Goal: Task Accomplishment & Management: Complete application form

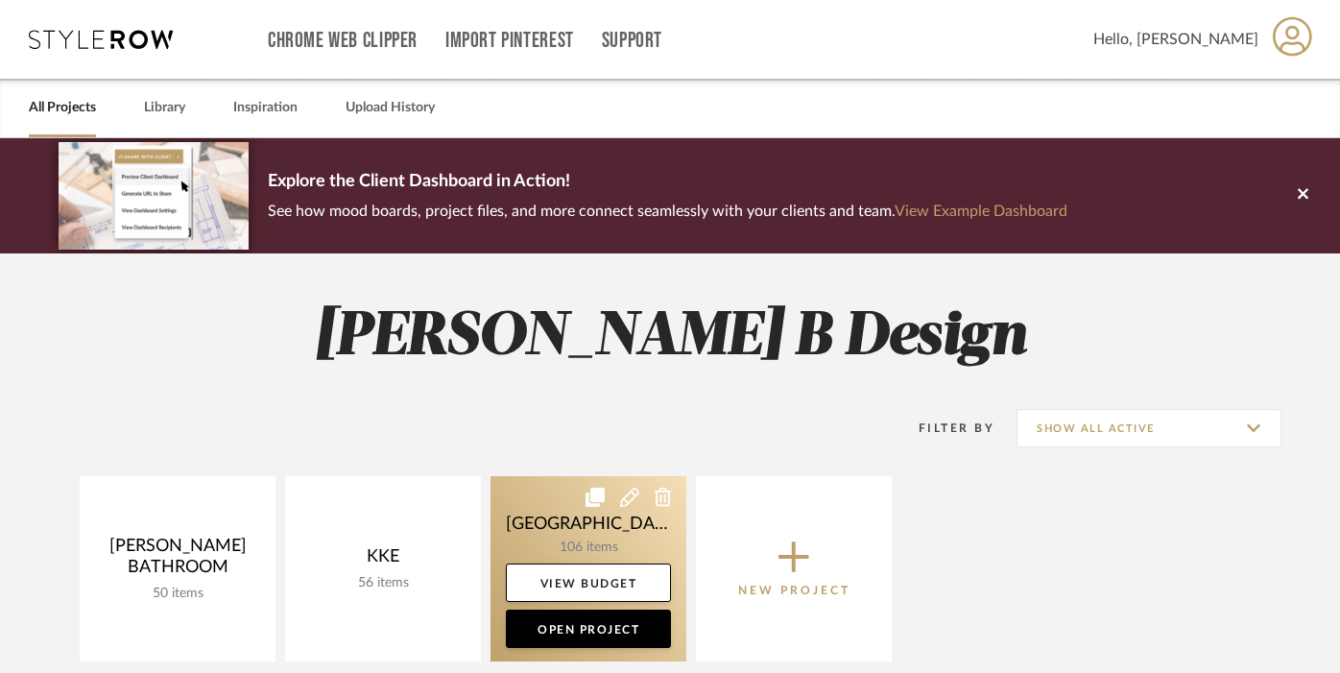
click at [600, 538] on link at bounding box center [589, 568] width 196 height 185
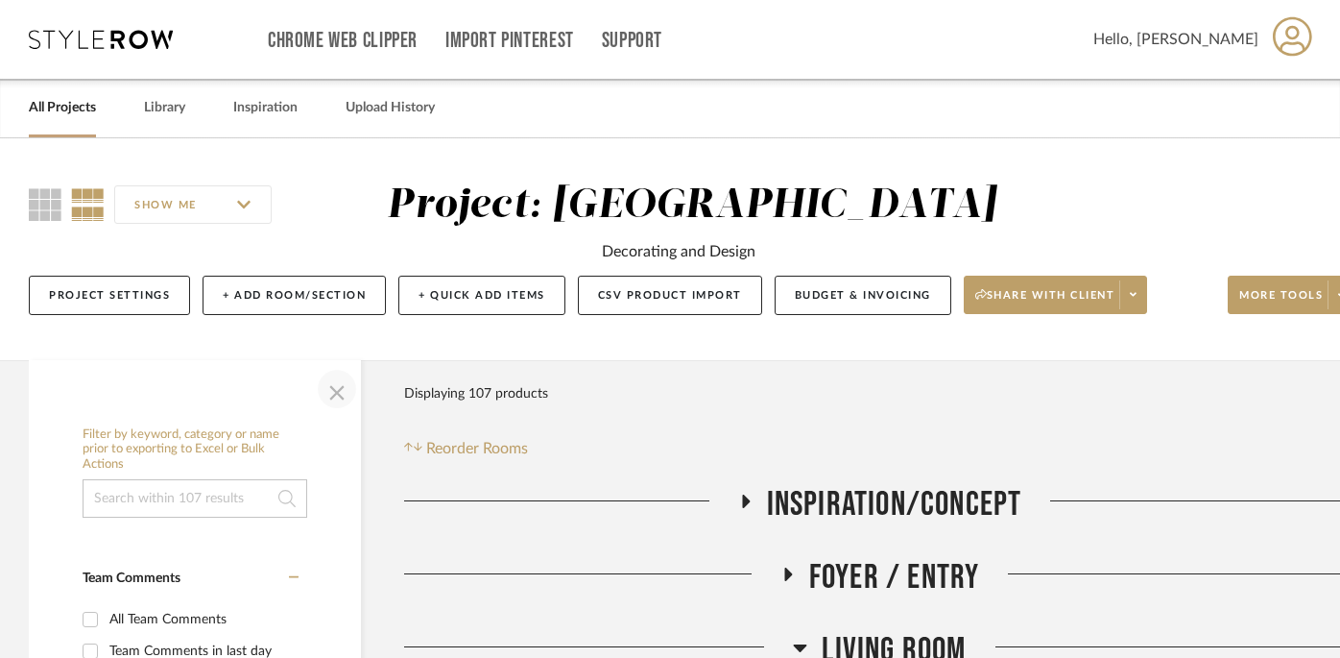
click at [334, 386] on span "button" at bounding box center [337, 389] width 46 height 46
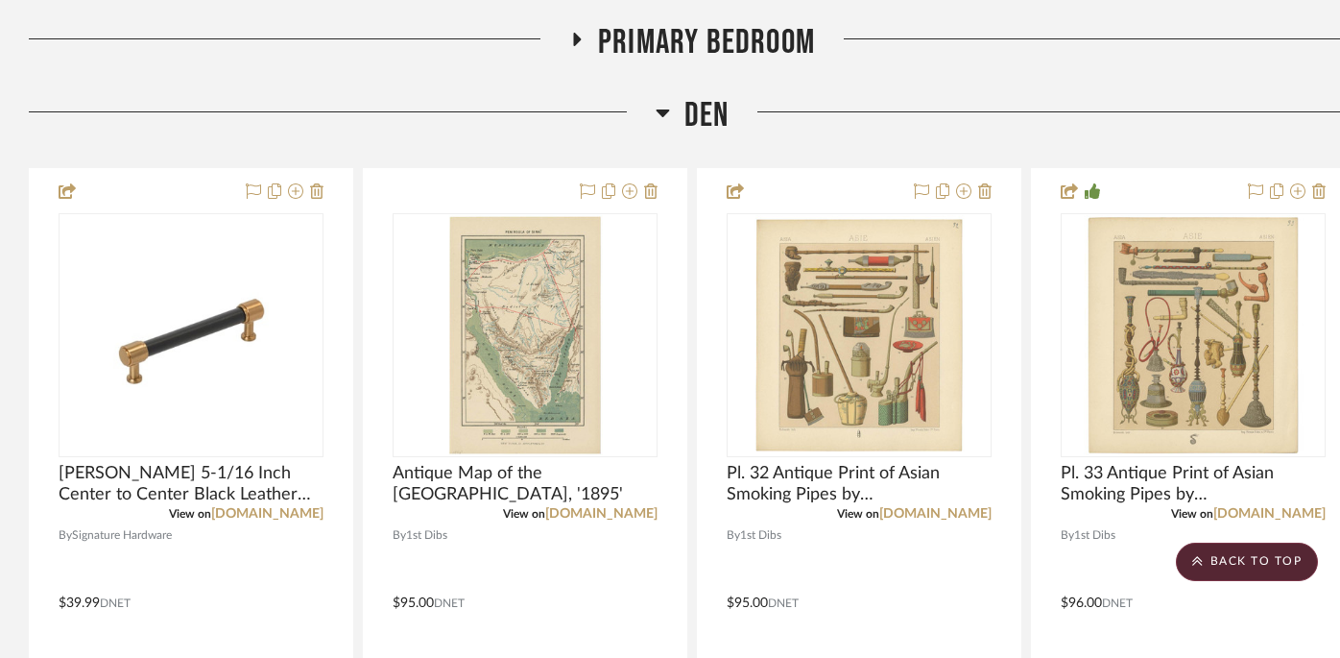
scroll to position [1555, 0]
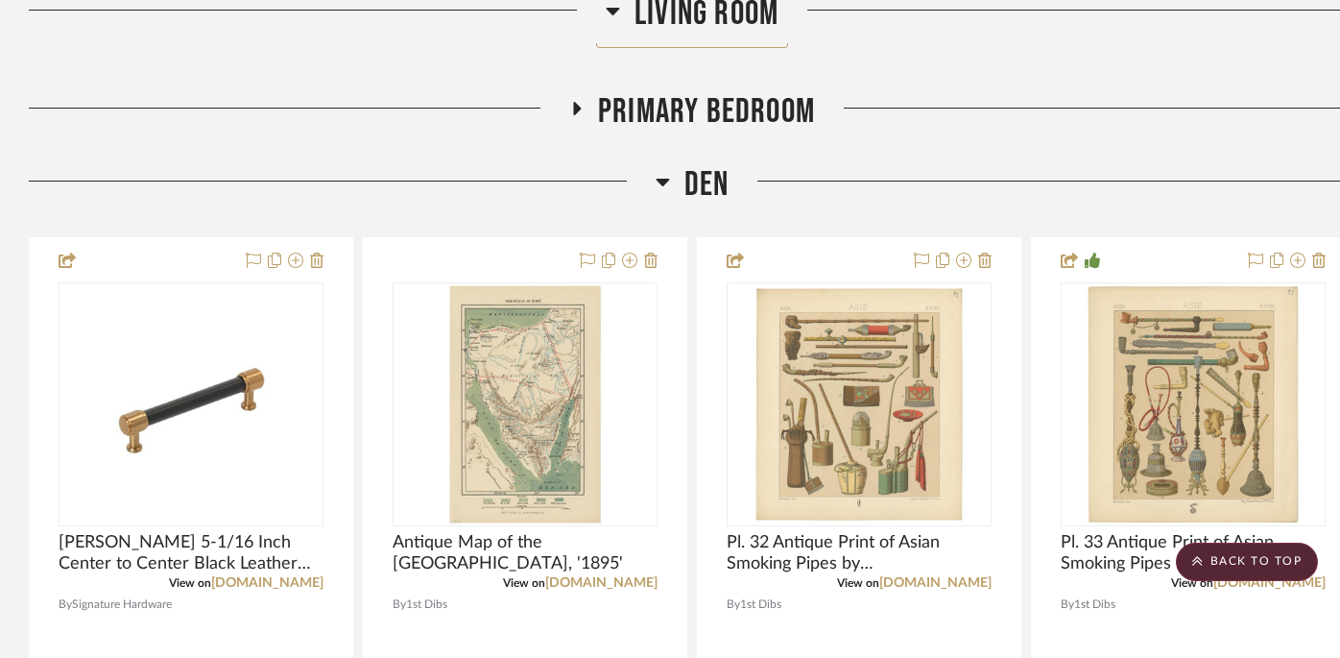
click at [662, 183] on icon at bounding box center [662, 183] width 13 height 8
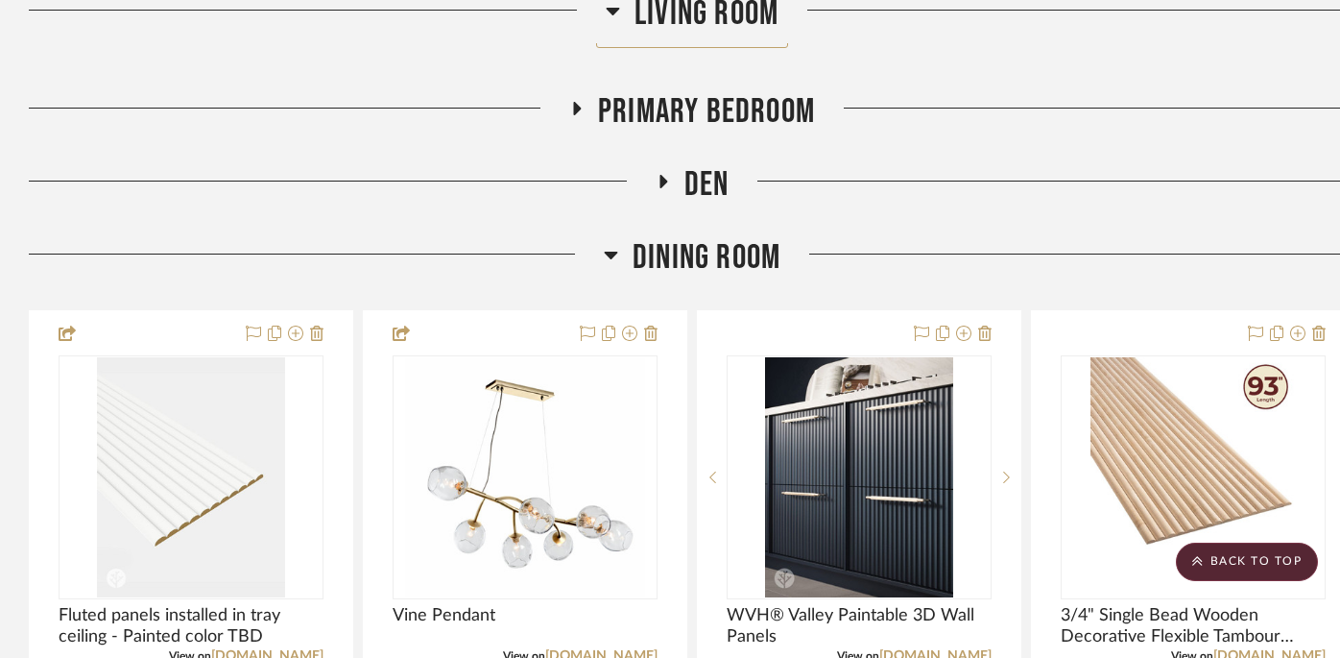
click at [574, 107] on icon at bounding box center [578, 108] width 8 height 13
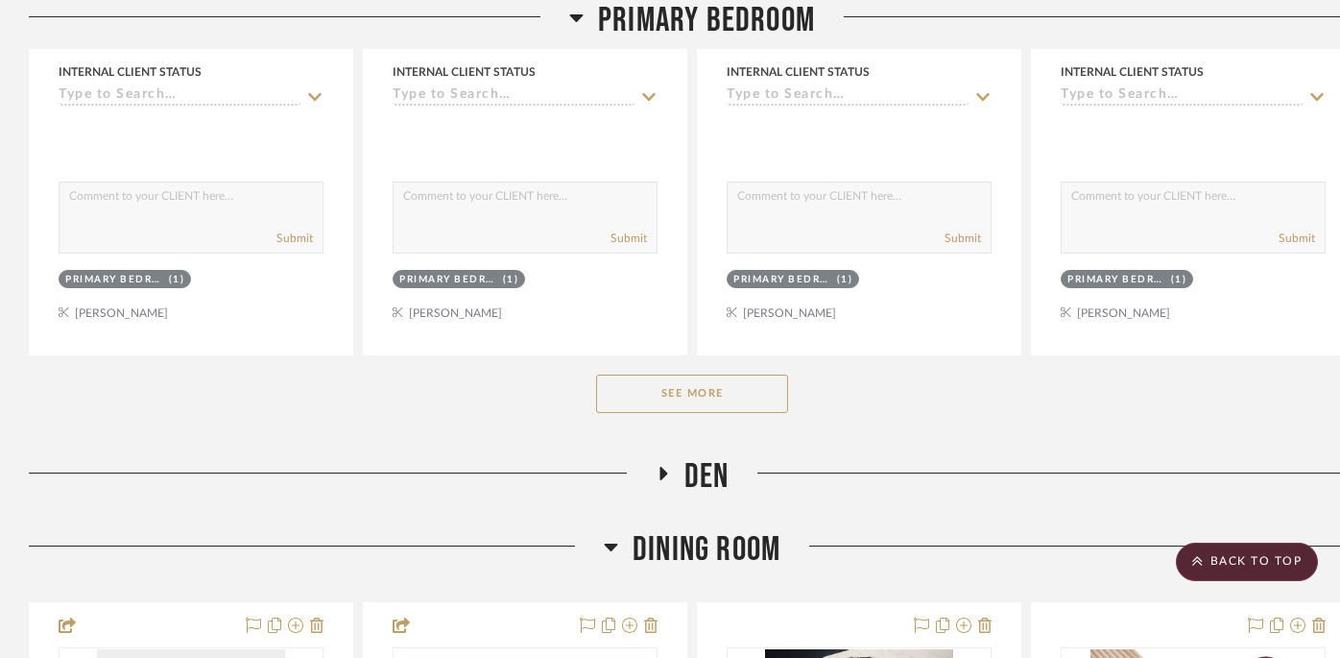
scroll to position [2287, 0]
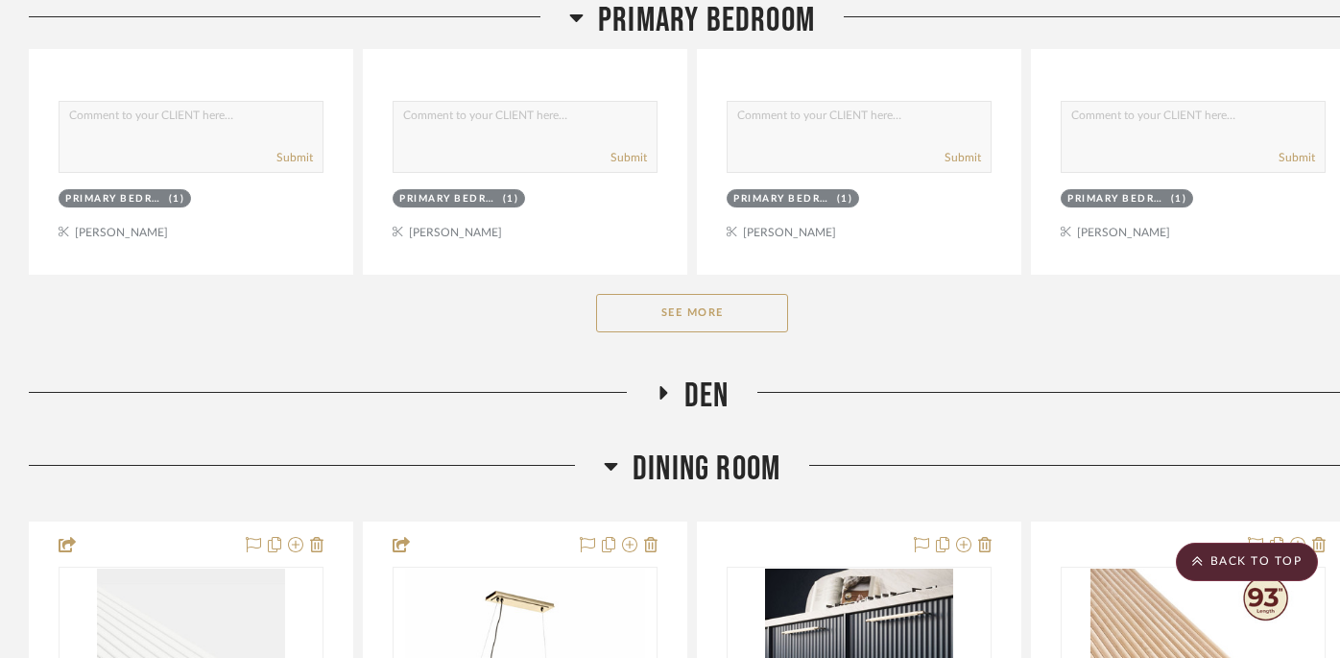
click at [694, 311] on button "See More" at bounding box center [692, 313] width 192 height 38
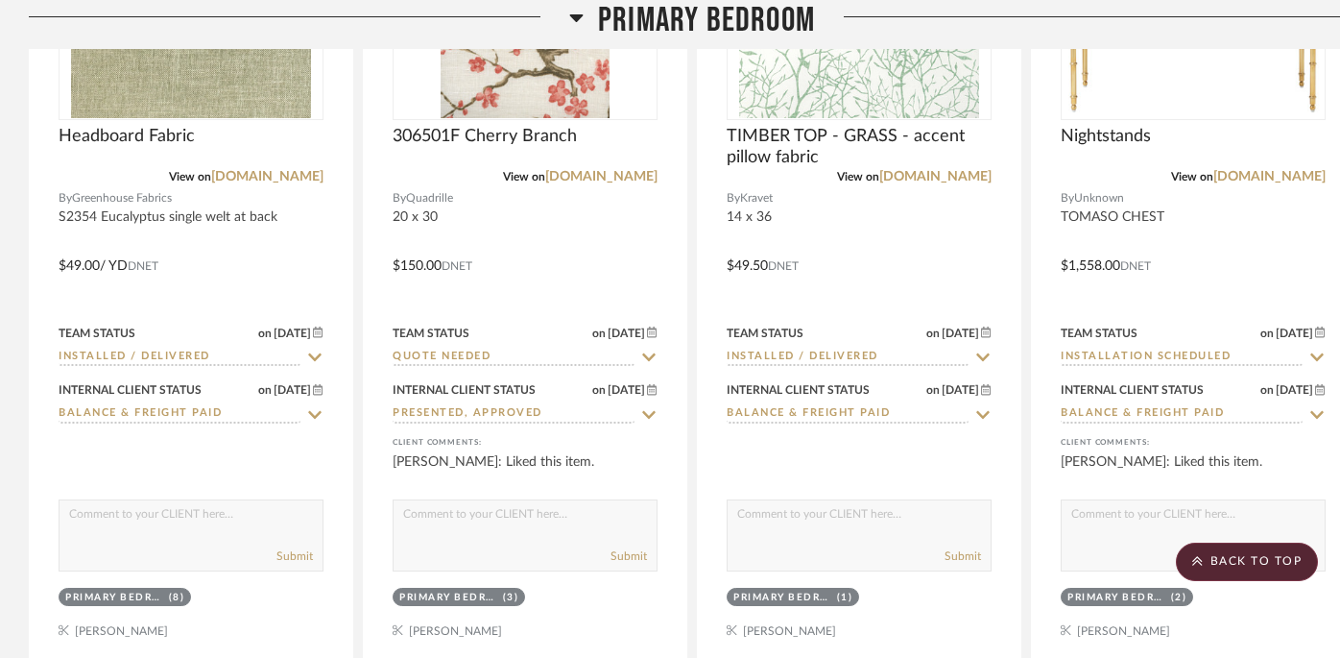
scroll to position [4992, 0]
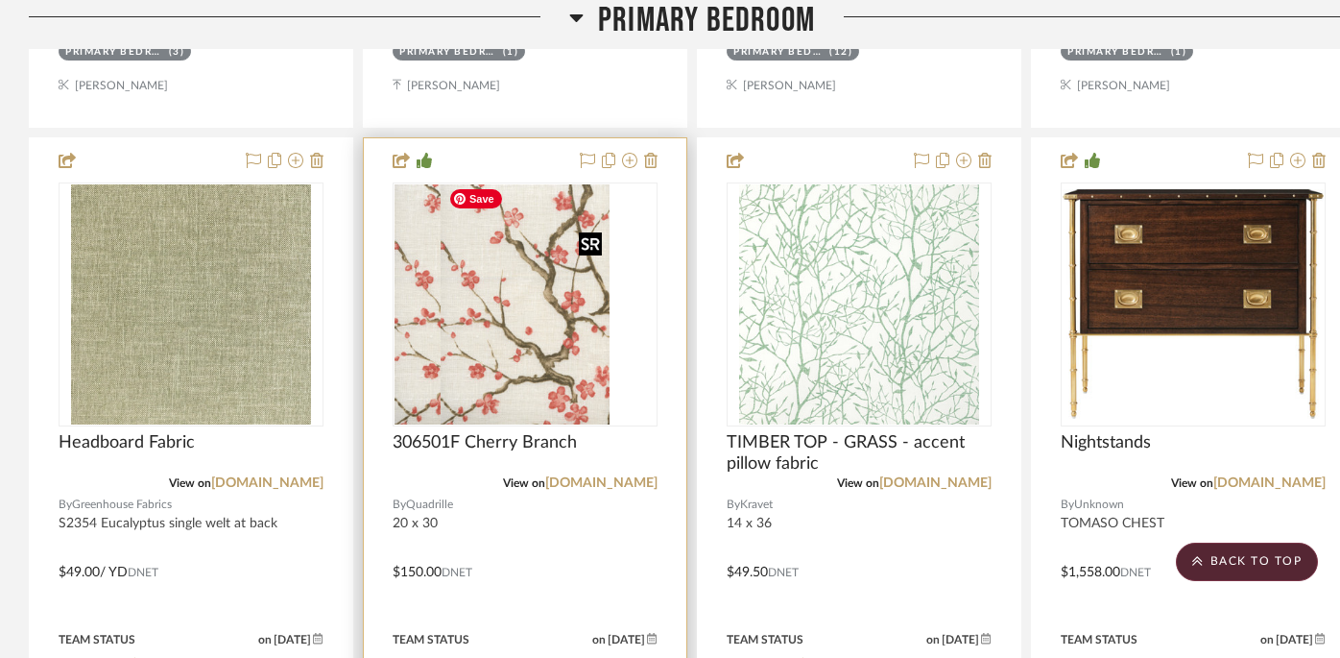
click at [526, 335] on div at bounding box center [525, 304] width 265 height 244
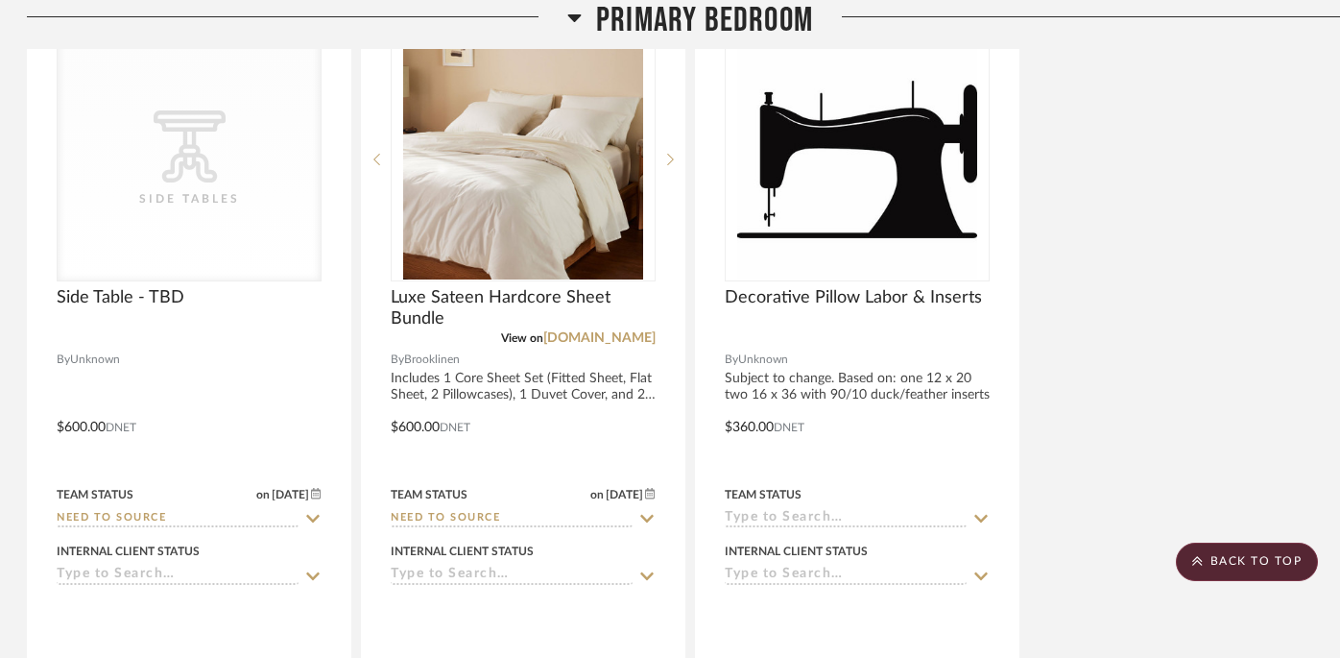
scroll to position [7692, 2]
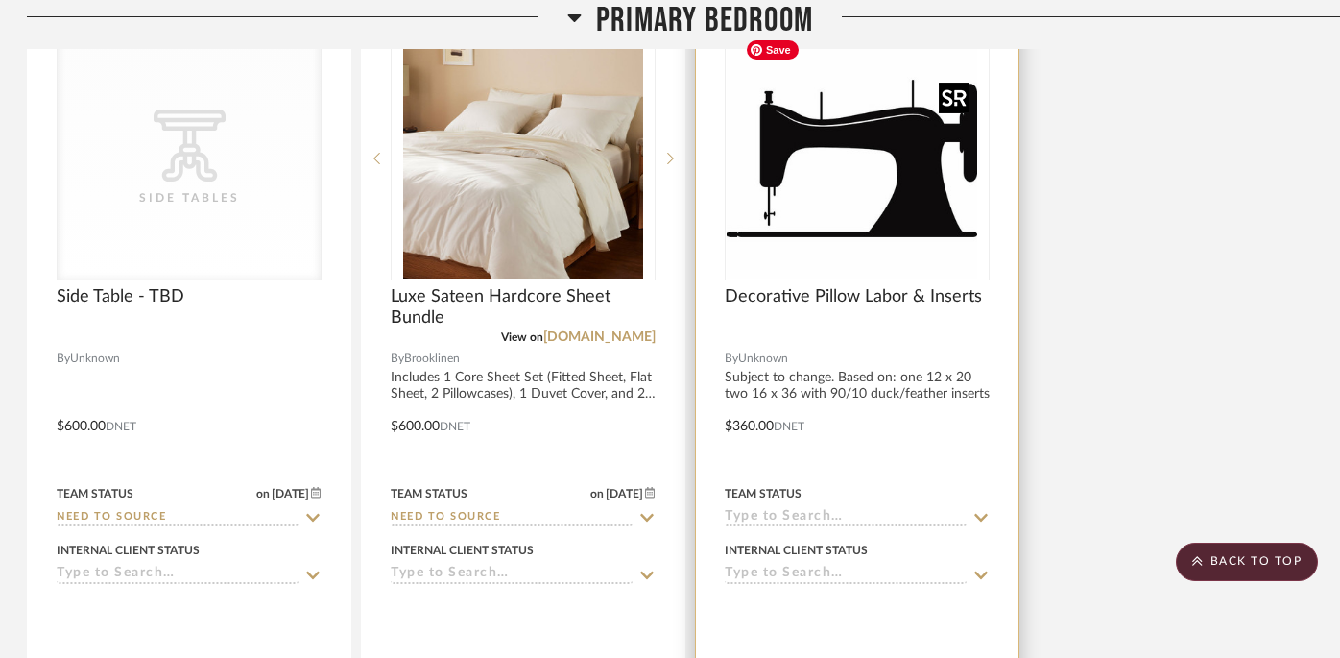
click at [903, 186] on div at bounding box center [857, 158] width 265 height 244
click at [838, 180] on img "0" at bounding box center [857, 158] width 240 height 240
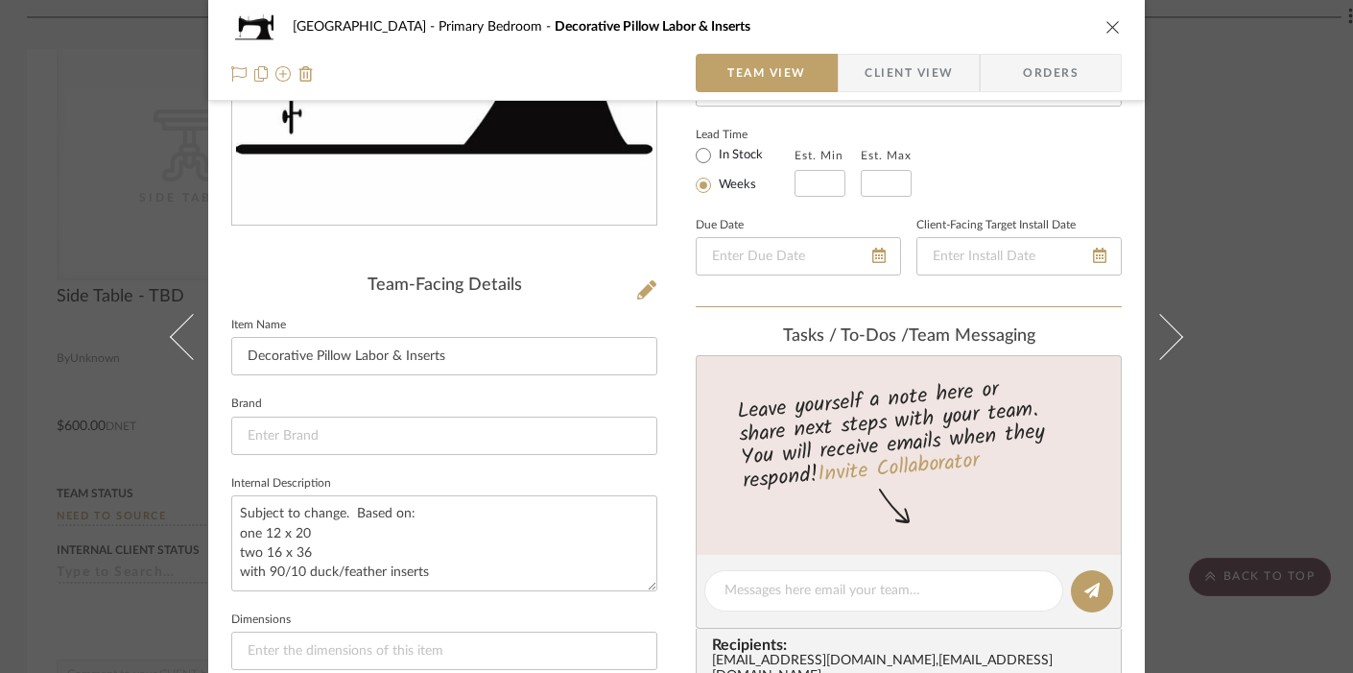
scroll to position [327, 0]
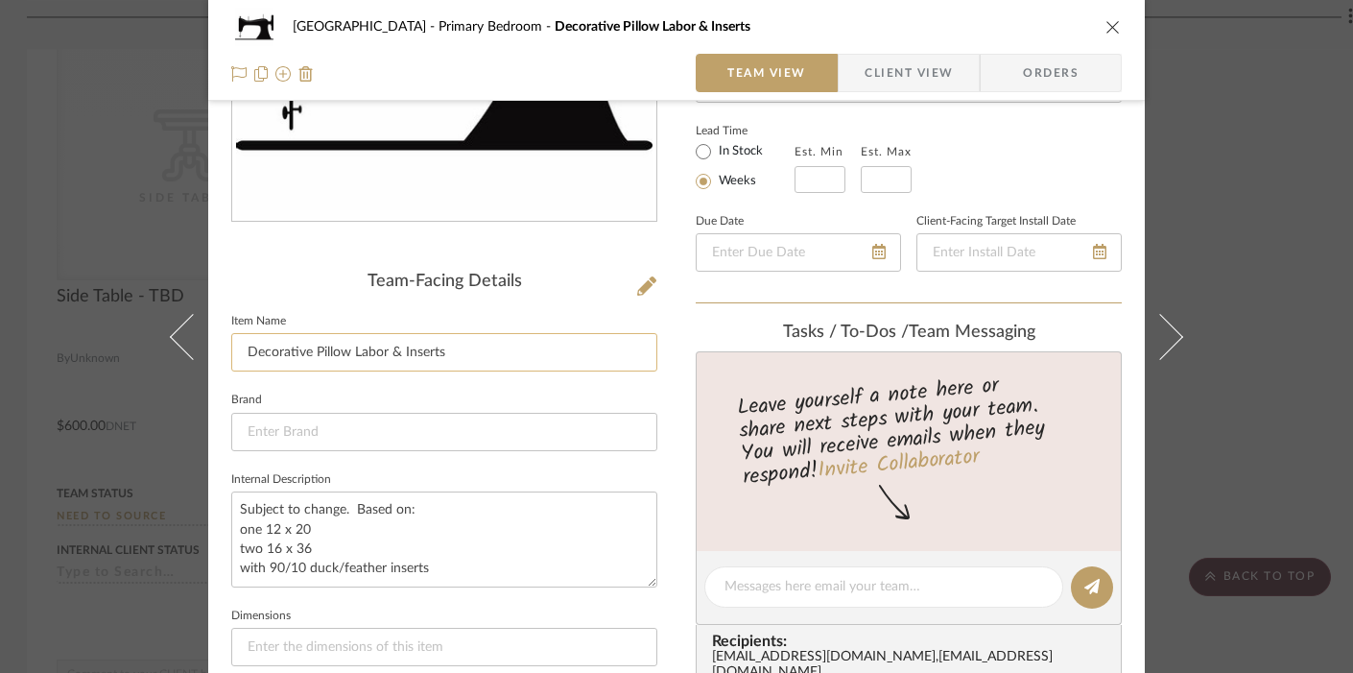
click at [473, 361] on input "Decorative Pillow Labor & Inserts" at bounding box center [444, 352] width 426 height 38
drag, startPoint x: 462, startPoint y: 347, endPoint x: 239, endPoint y: 352, distance: 222.8
click at [239, 352] on input "Decorative Pillow Labor & Inserts" at bounding box center [444, 352] width 426 height 38
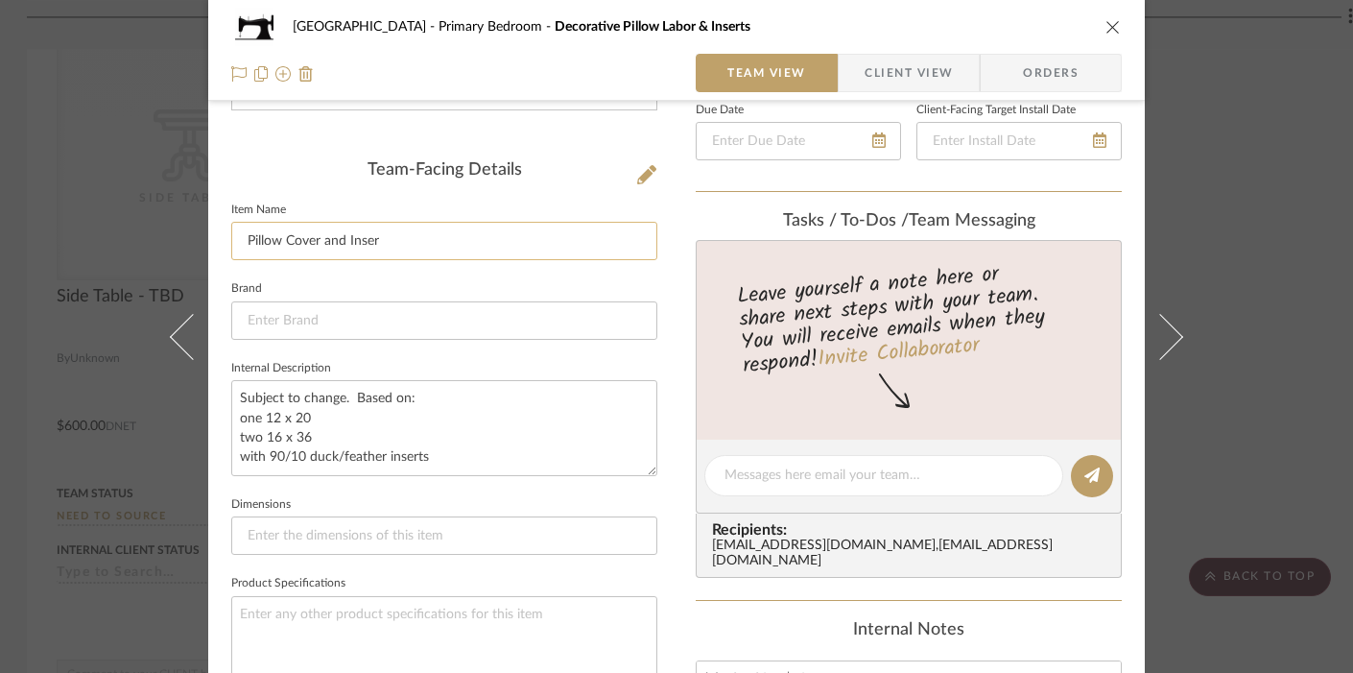
scroll to position [436, 0]
type input "Pillow Cover and Insert"
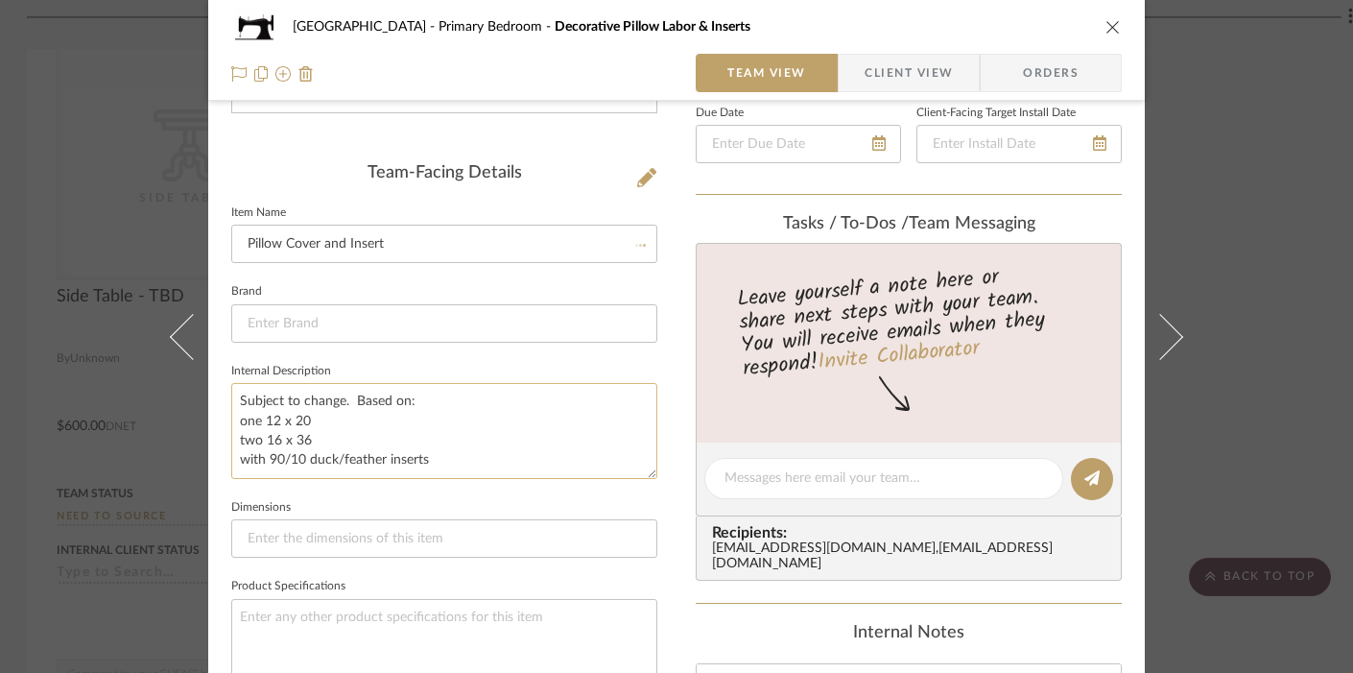
click at [231, 408] on textarea "Subject to change. Based on: one 12 x 20 two 16 x 36 with 90/10 duck/feather in…" at bounding box center [444, 430] width 426 height 95
drag, startPoint x: 231, startPoint y: 399, endPoint x: 537, endPoint y: 469, distance: 313.2
click at [537, 469] on textarea "Subject to change. Based on: one 12 x 20 two 16 x 36 with 90/10 duck/feather in…" at bounding box center [444, 430] width 426 height 95
click at [513, 414] on textarea "Subject to change. Based on: one 12 x 20 two 16 x 36 with 90/10 duck/feather in…" at bounding box center [444, 430] width 426 height 95
drag, startPoint x: 233, startPoint y: 402, endPoint x: 356, endPoint y: 441, distance: 128.7
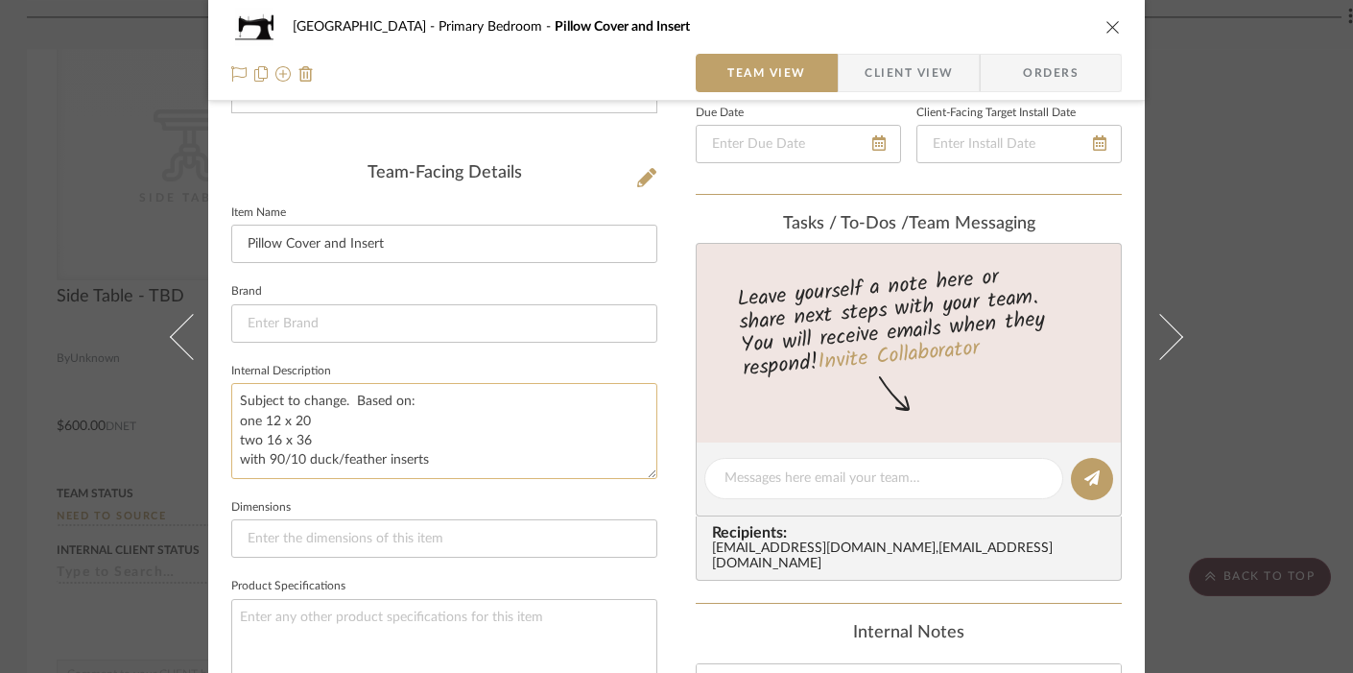
click at [356, 441] on textarea "Subject to change. Based on: one 12 x 20 two 16 x 36 with 90/10 duck/feather in…" at bounding box center [444, 430] width 426 height 95
click at [263, 401] on textarea "30 W x 20 H with 90/10 duck/feather inserts" at bounding box center [444, 430] width 426 height 95
click at [348, 395] on textarea "30 Wide x 20 H with 90/10 duck/feather inserts" at bounding box center [444, 430] width 426 height 95
click at [459, 427] on textarea "30 Wide x 20 Tall with 90/10 duck/feather inserts" at bounding box center [444, 430] width 426 height 95
click at [389, 400] on textarea "30 Wide x 20 Tall with 90/10 duck/feather inserts" at bounding box center [444, 430] width 426 height 95
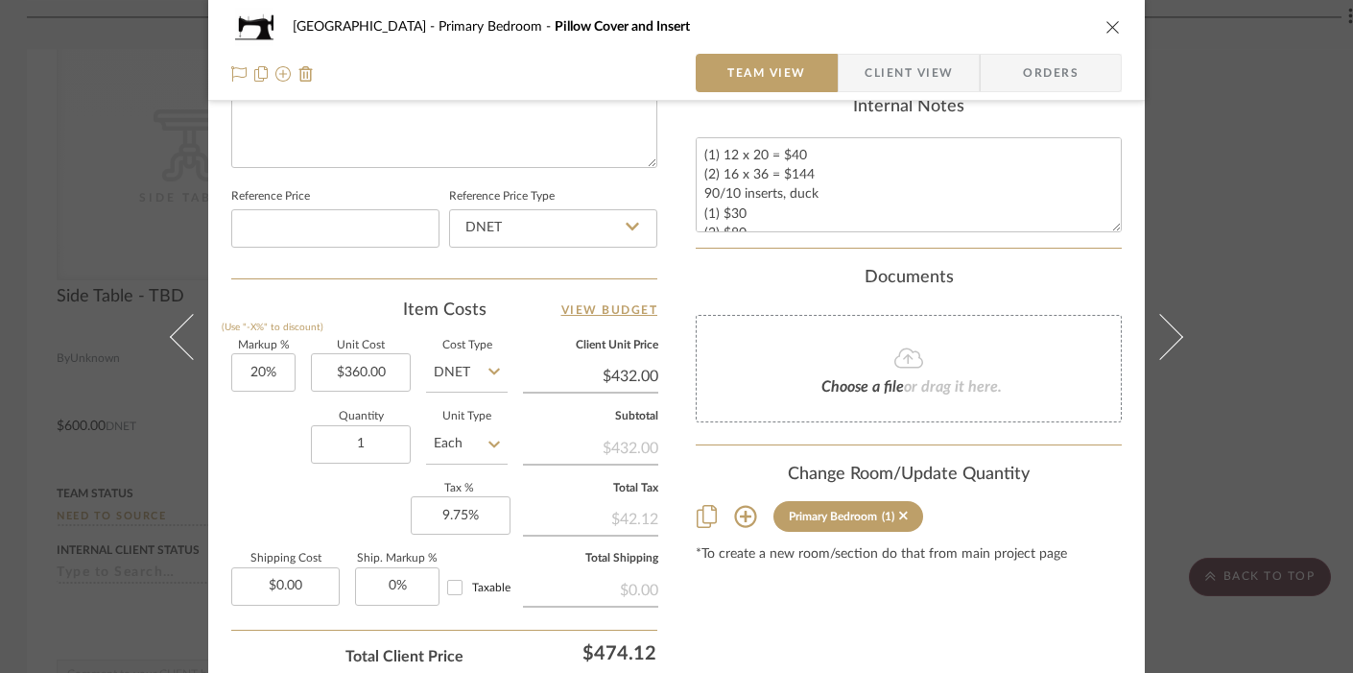
scroll to position [966, 0]
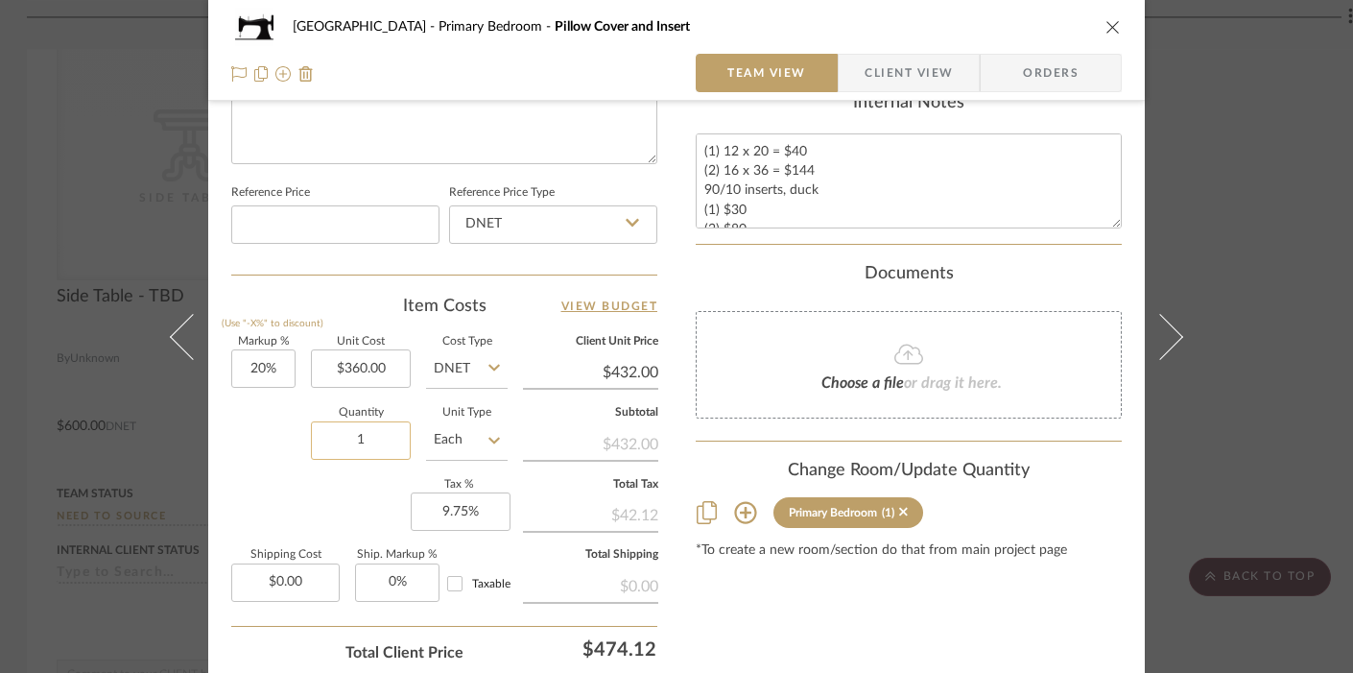
type textarea "30 Wide x 20 Tall with 90/10 duck/feather inserts"
click at [344, 437] on input "1" at bounding box center [361, 440] width 100 height 38
drag, startPoint x: 344, startPoint y: 437, endPoint x: 365, endPoint y: 434, distance: 21.3
click at [365, 435] on input "1" at bounding box center [361, 440] width 100 height 38
type input "2"
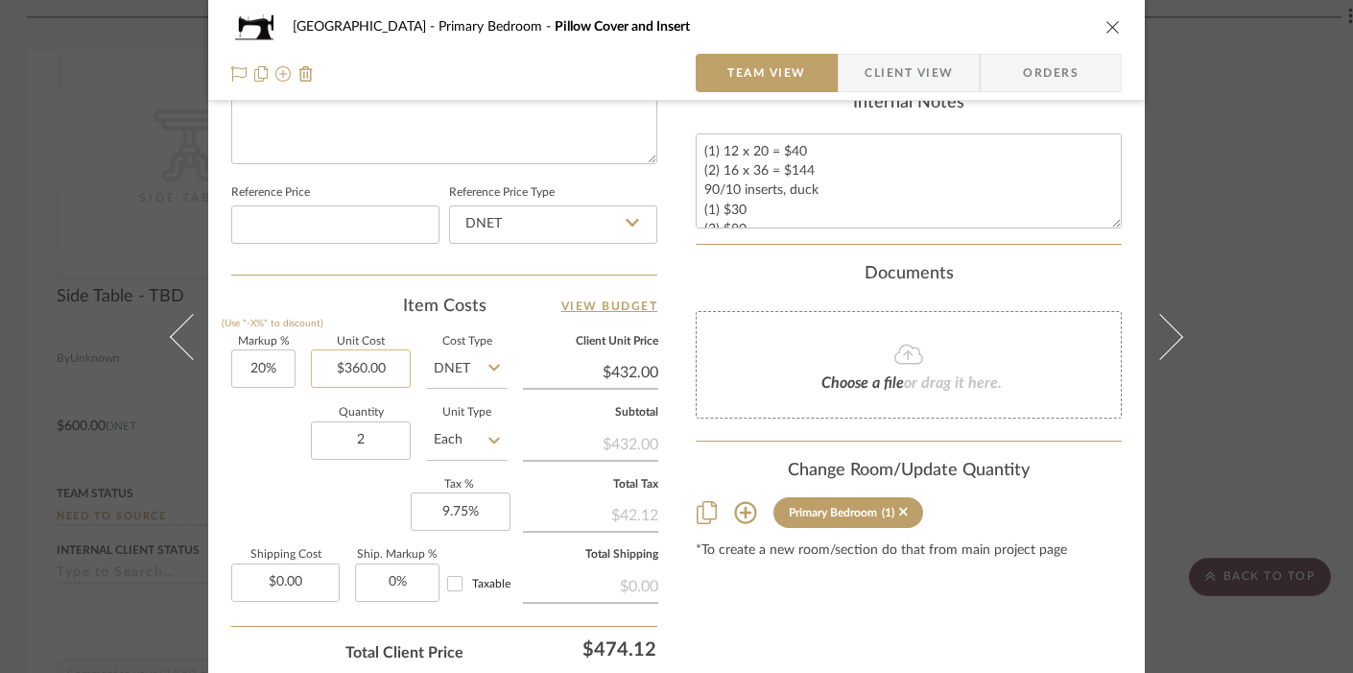
type input "360.00"
click at [385, 372] on input "360.00" at bounding box center [361, 368] width 100 height 38
type input "20"
type input "$360.00"
drag, startPoint x: 276, startPoint y: 366, endPoint x: 240, endPoint y: 366, distance: 36.5
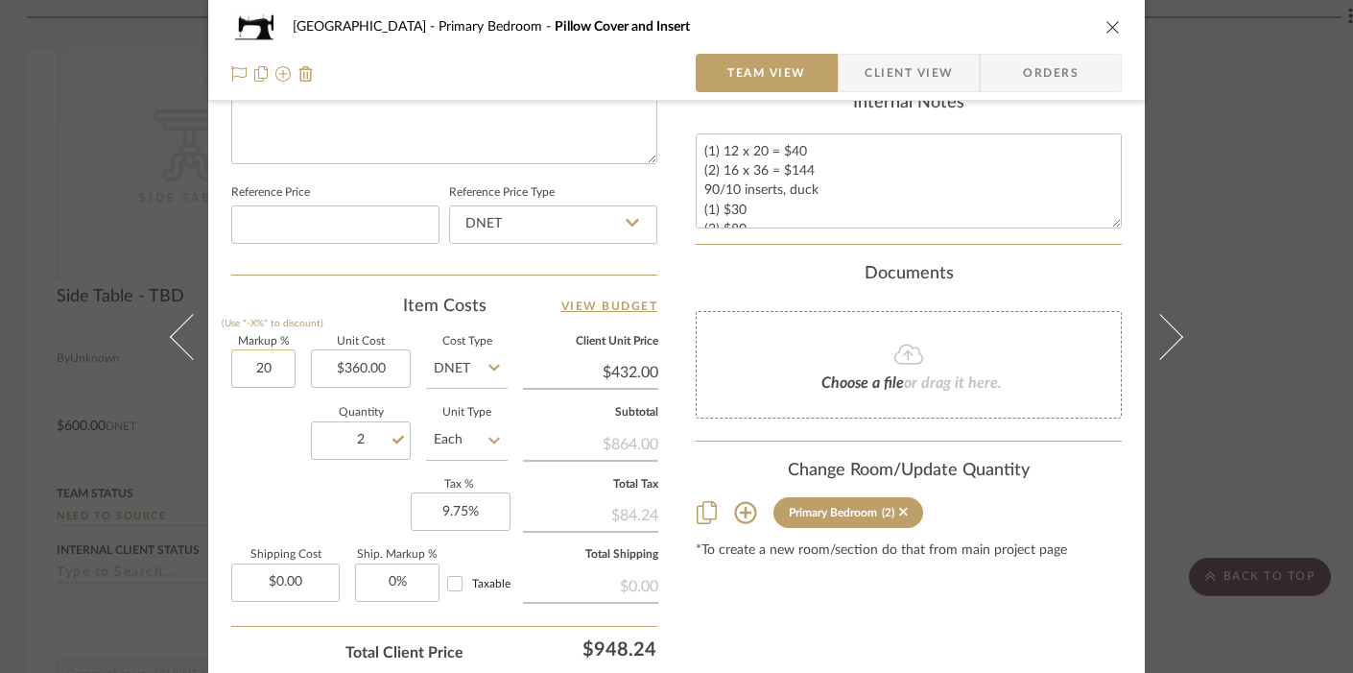
click at [240, 366] on input "20" at bounding box center [263, 368] width 64 height 38
drag, startPoint x: 250, startPoint y: 367, endPoint x: 277, endPoint y: 374, distance: 28.9
click at [276, 374] on input "20" at bounding box center [263, 368] width 64 height 38
type input "360.00"
click at [384, 371] on input "360.00" at bounding box center [361, 368] width 100 height 38
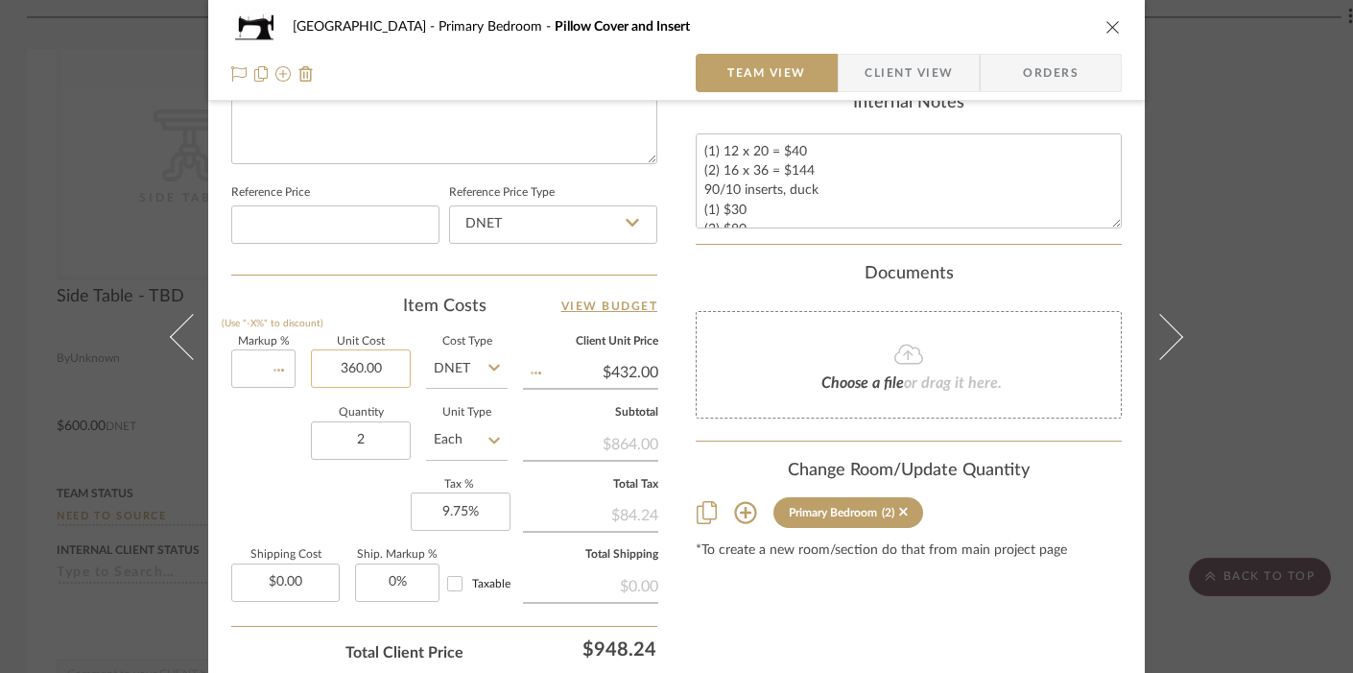
type input "0%"
type input "$360.00"
type input "$0.00"
click at [264, 443] on div "Quantity 2 Unit Type Each" at bounding box center [369, 442] width 276 height 68
type input "$0.00"
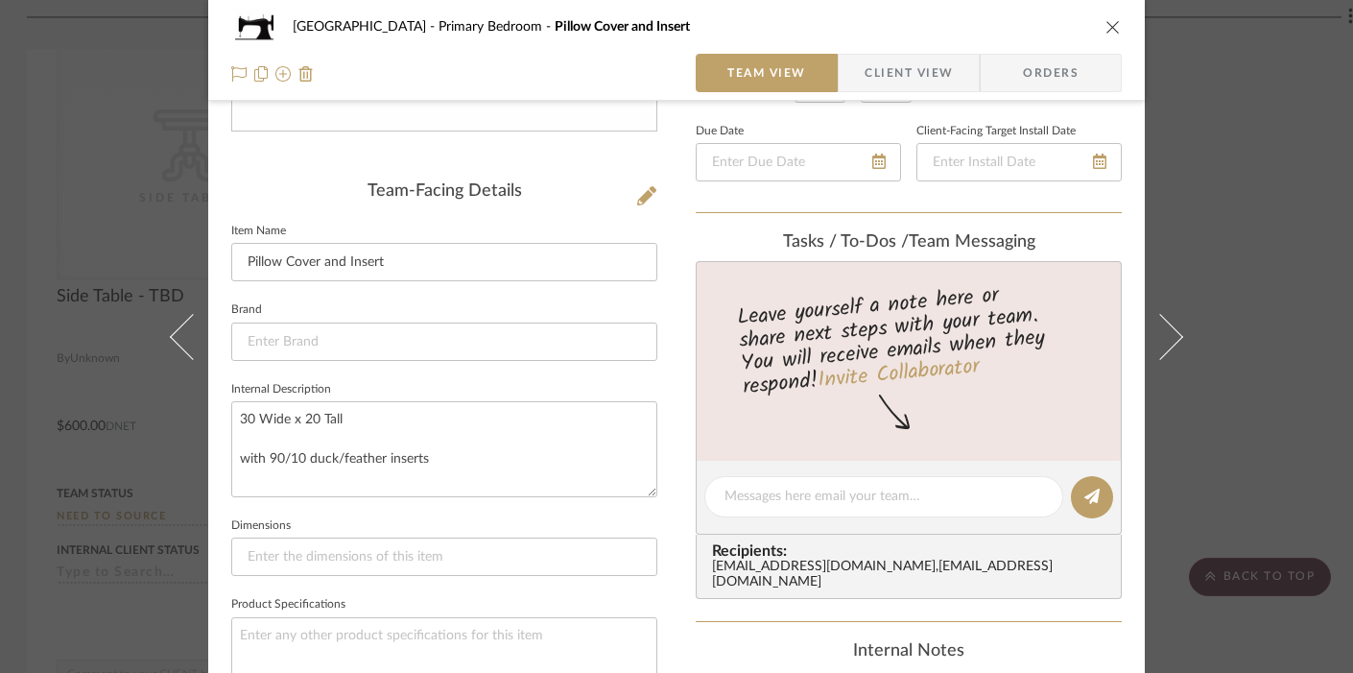
scroll to position [0, 0]
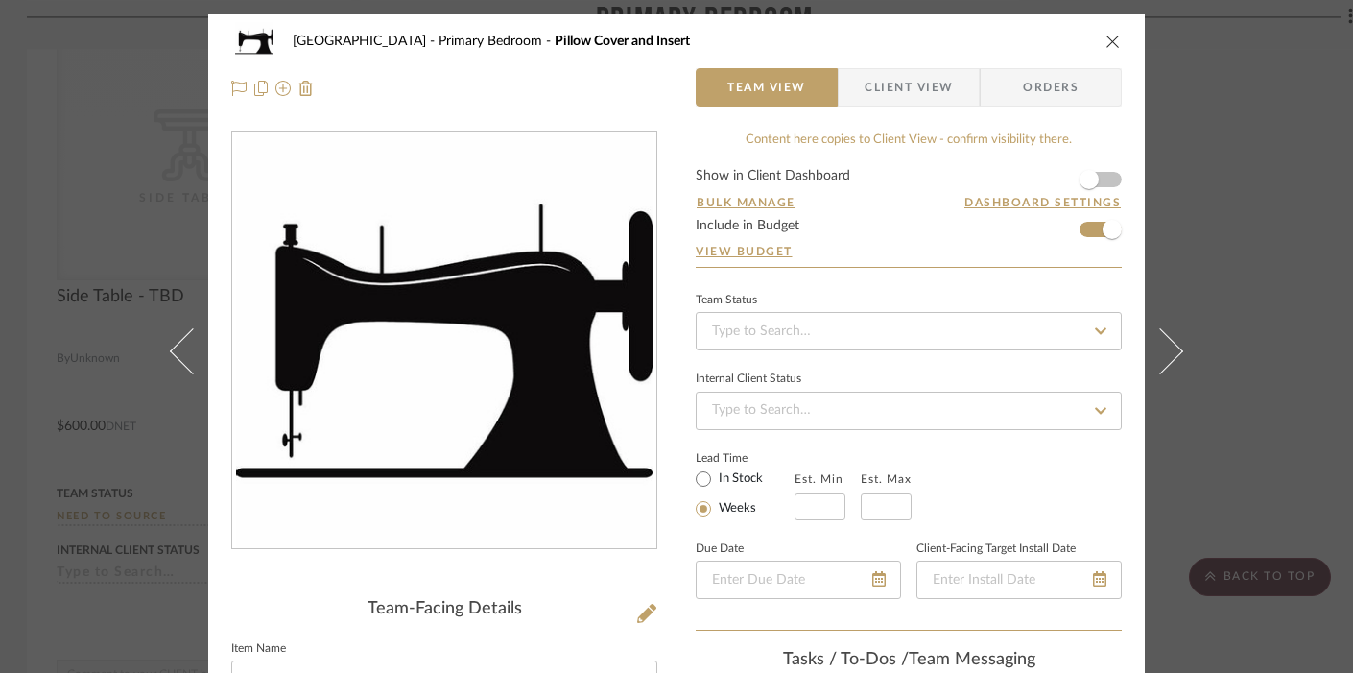
click at [1083, 231] on form "Show in Client Dashboard Bulk Manage Dashboard Settings Include in Budget View …" at bounding box center [909, 218] width 426 height 98
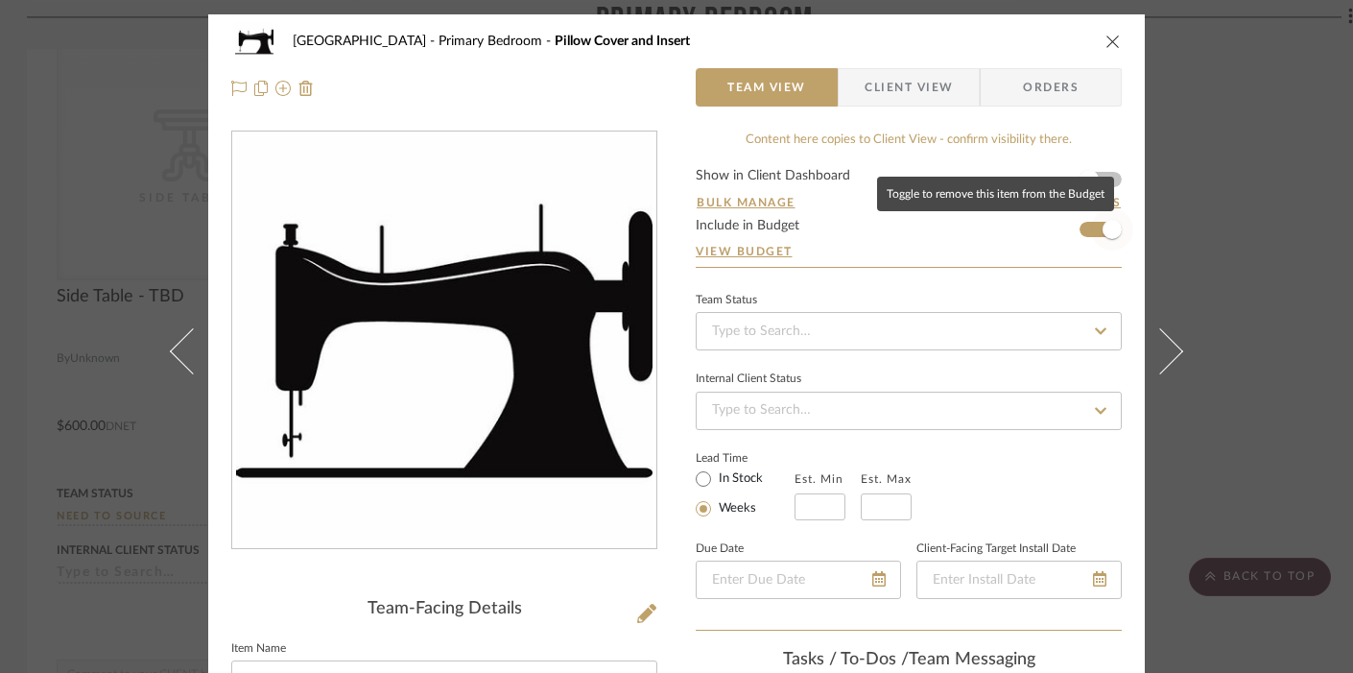
click at [1091, 226] on span "button" at bounding box center [1112, 229] width 42 height 42
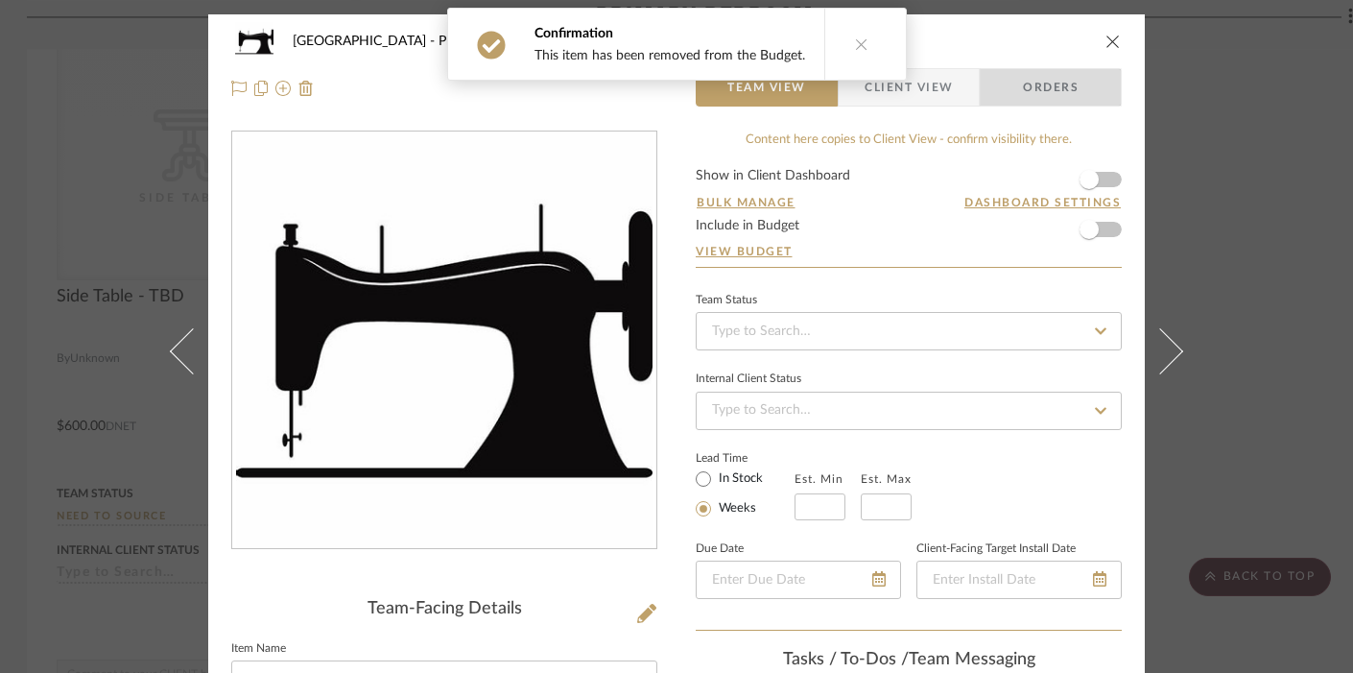
click at [1056, 85] on span "Orders" at bounding box center [1051, 87] width 98 height 38
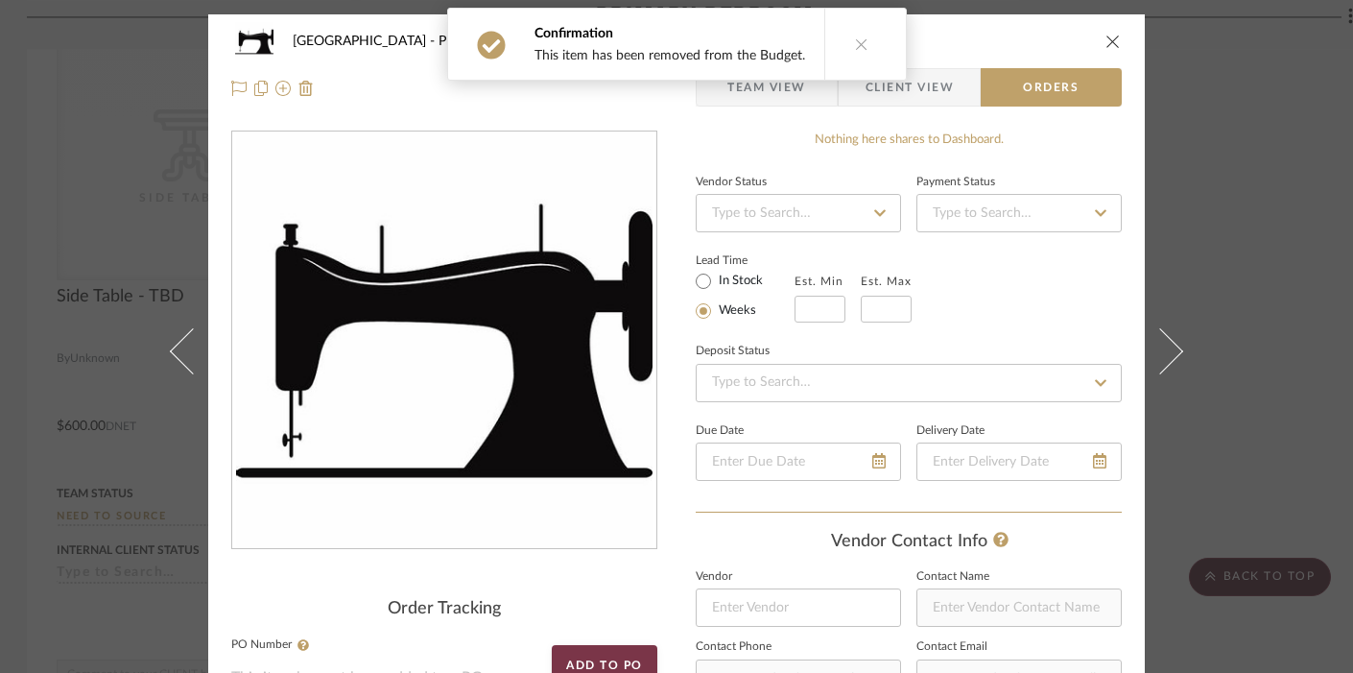
click at [855, 44] on icon at bounding box center [861, 43] width 13 height 13
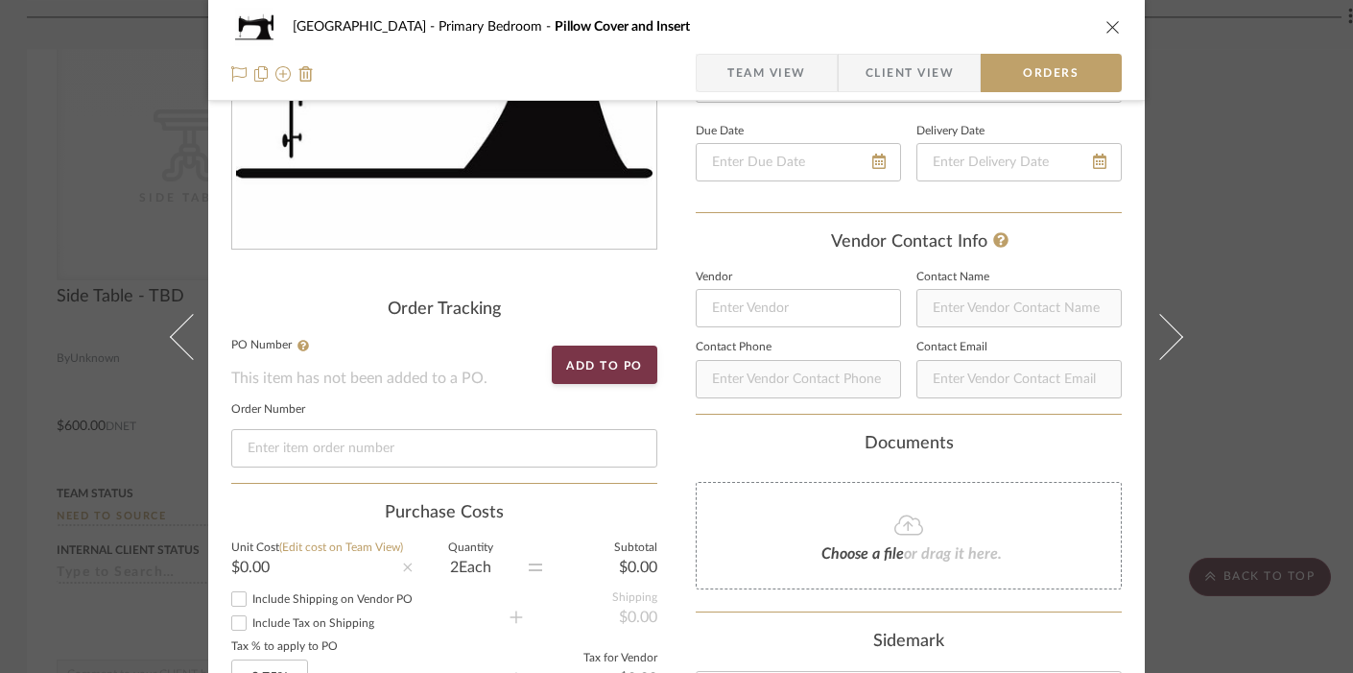
scroll to position [314, 0]
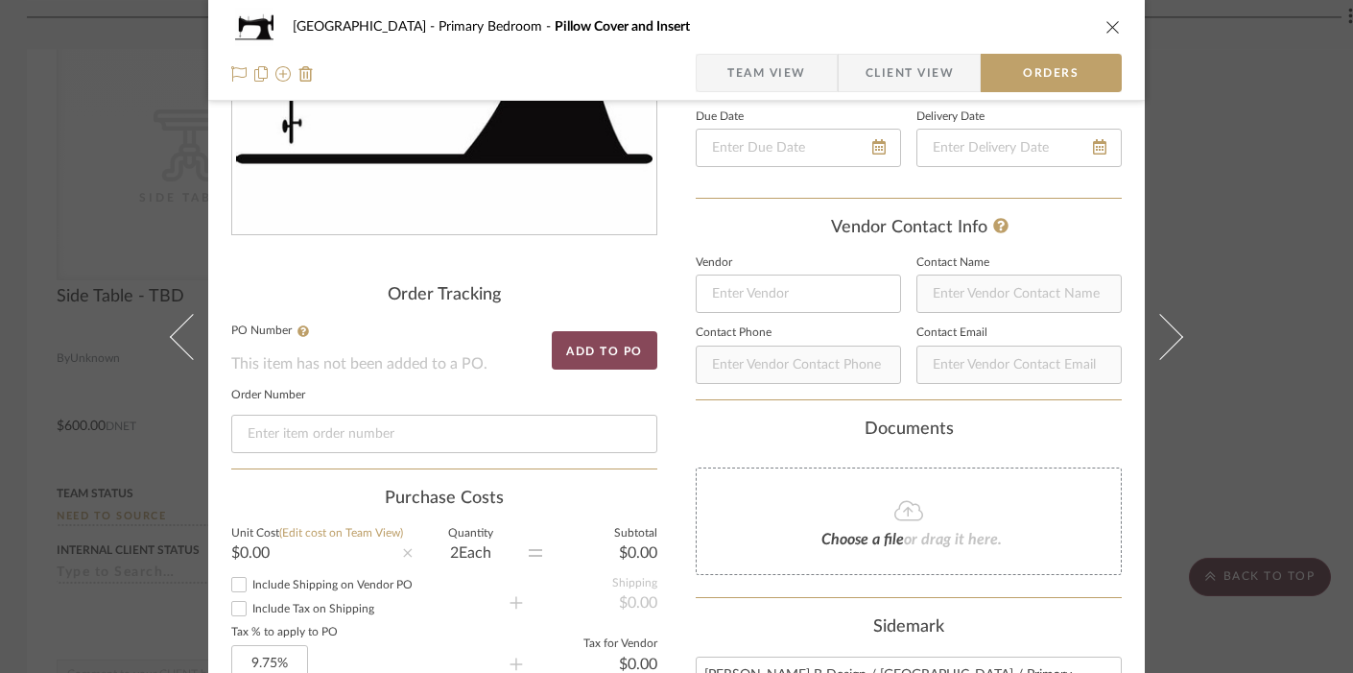
click at [612, 345] on button "Add to PO" at bounding box center [605, 350] width 106 height 38
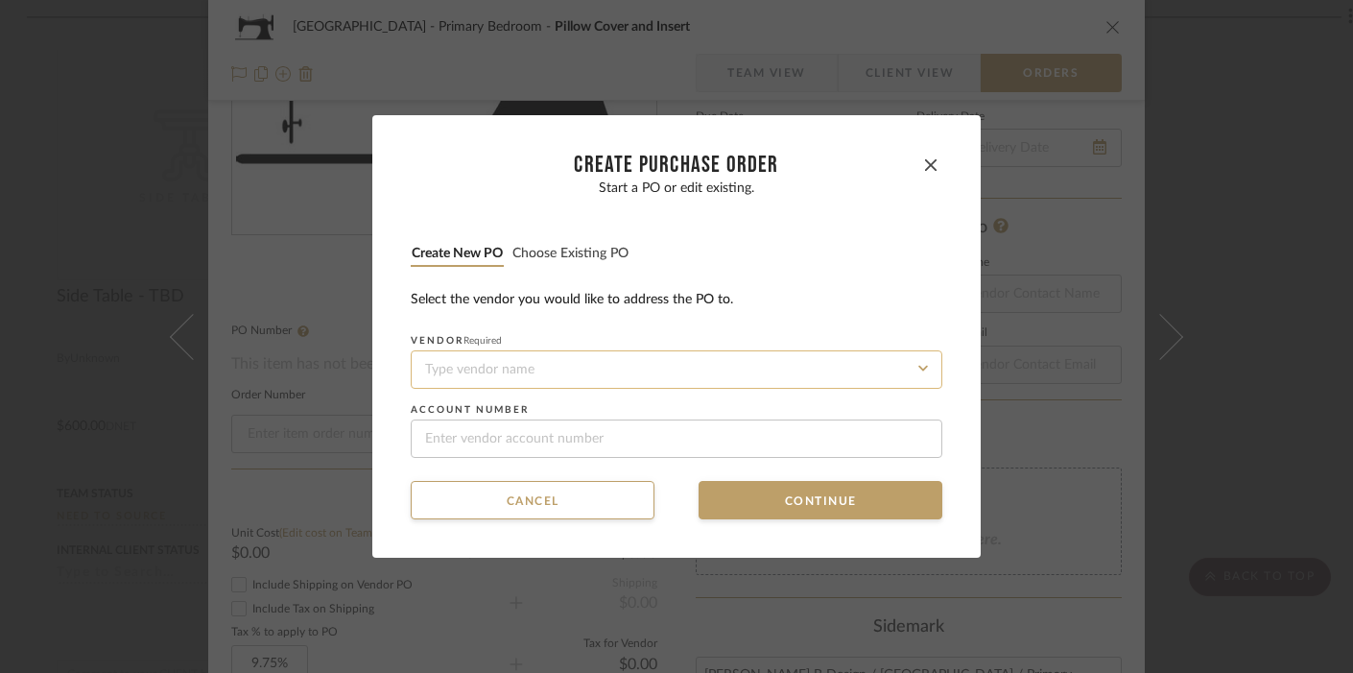
click at [522, 373] on input at bounding box center [677, 369] width 532 height 38
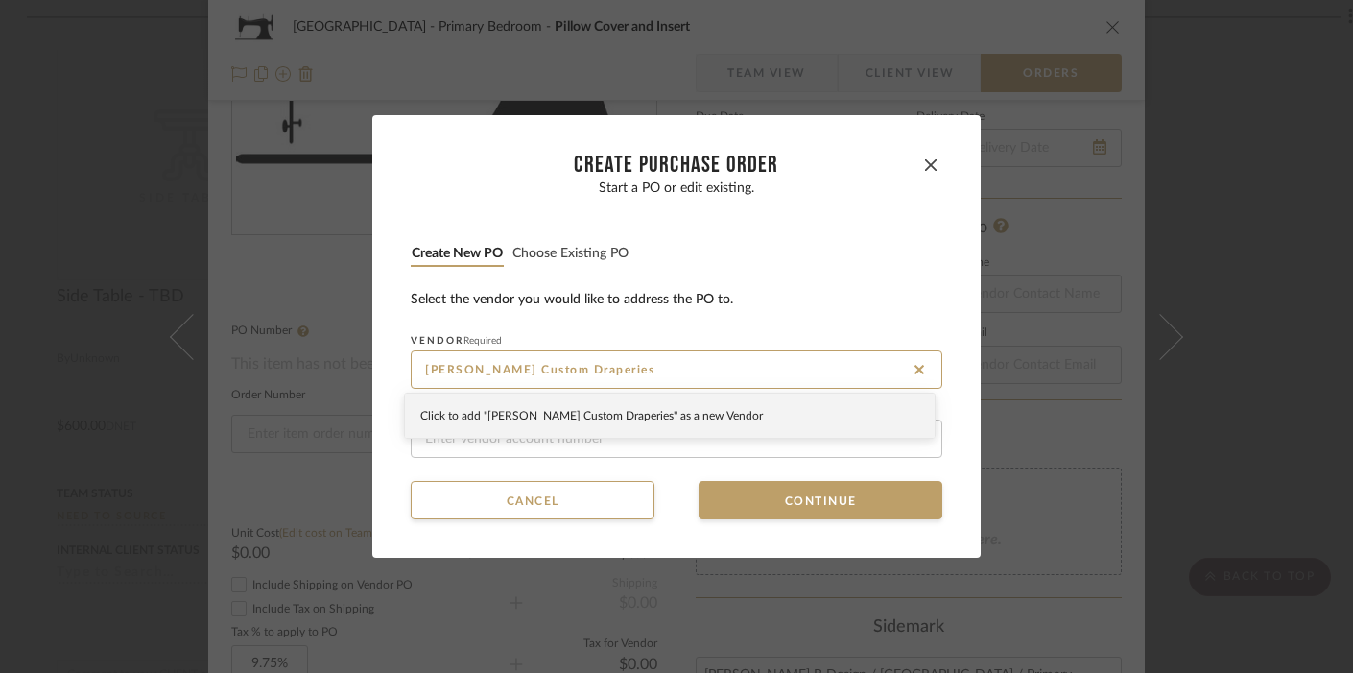
type input "[PERSON_NAME] Custom Draperies"
click at [645, 412] on span "Click to add "[PERSON_NAME] Custom Draperies" as a new Vendor" at bounding box center [591, 416] width 343 height 12
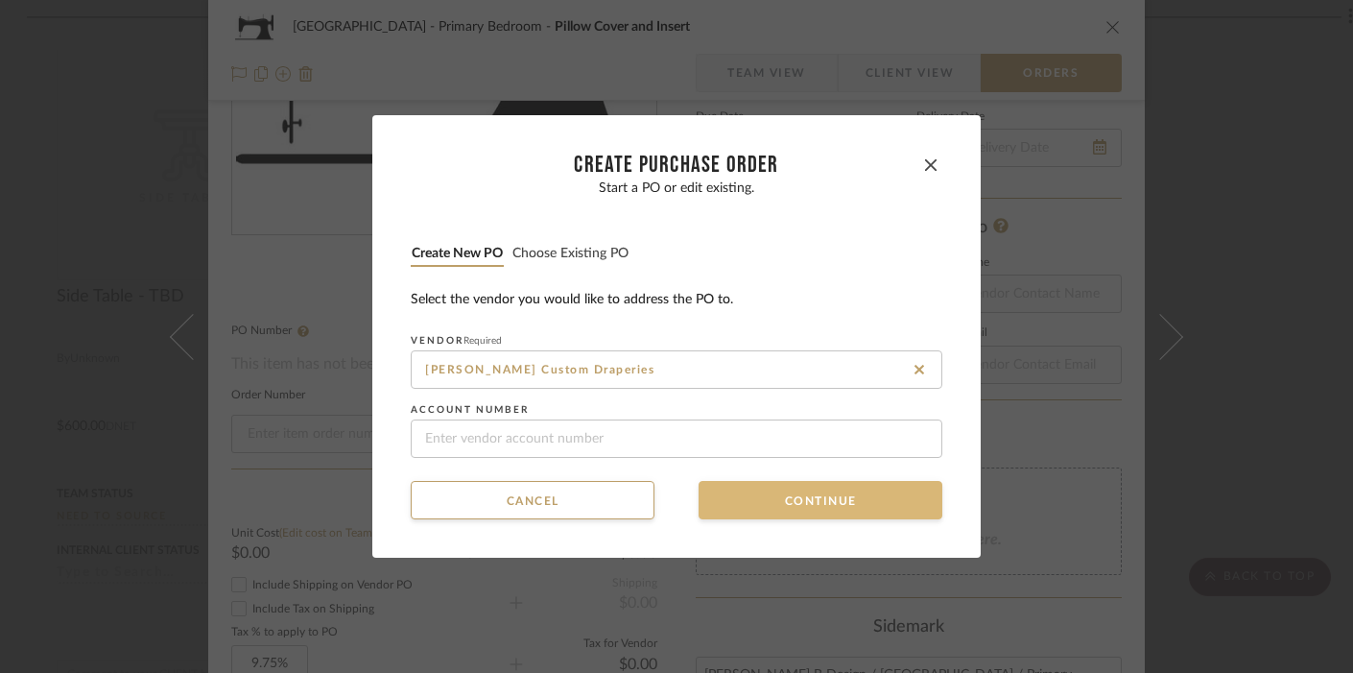
click at [816, 494] on button "Continue" at bounding box center [821, 500] width 244 height 38
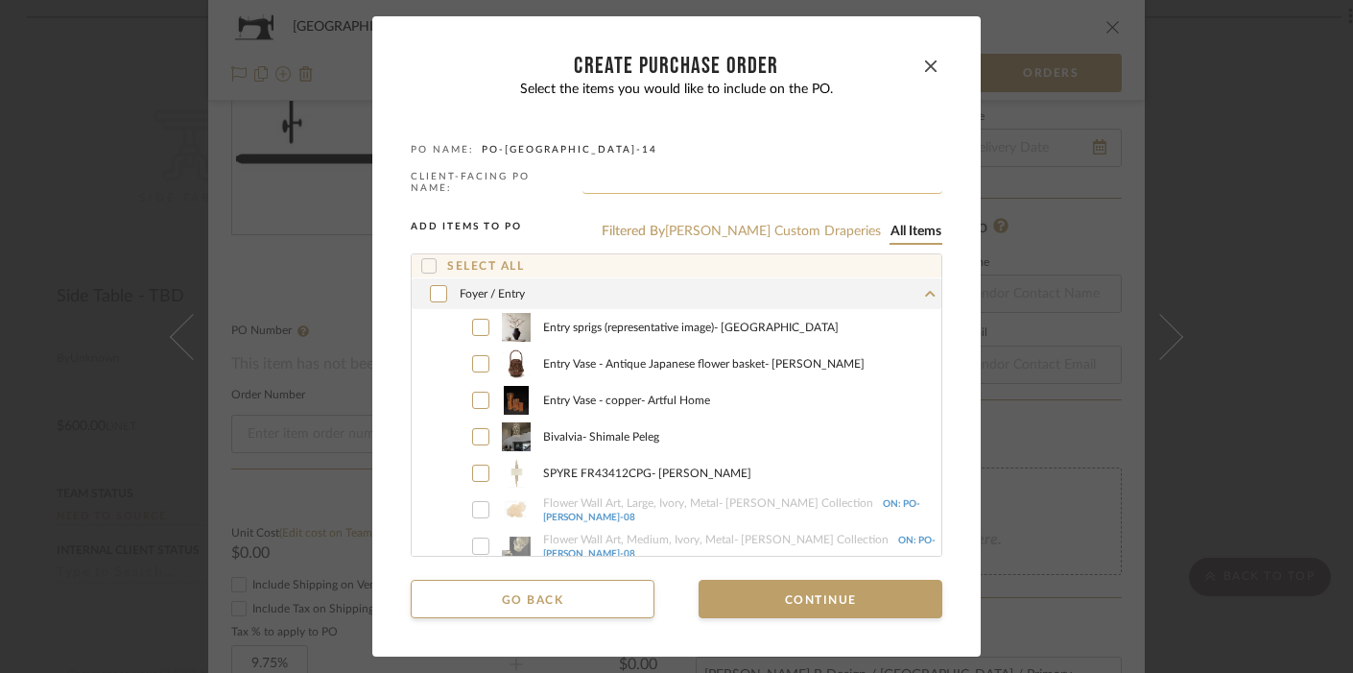
click at [639, 180] on input "text" at bounding box center [763, 184] width 360 height 19
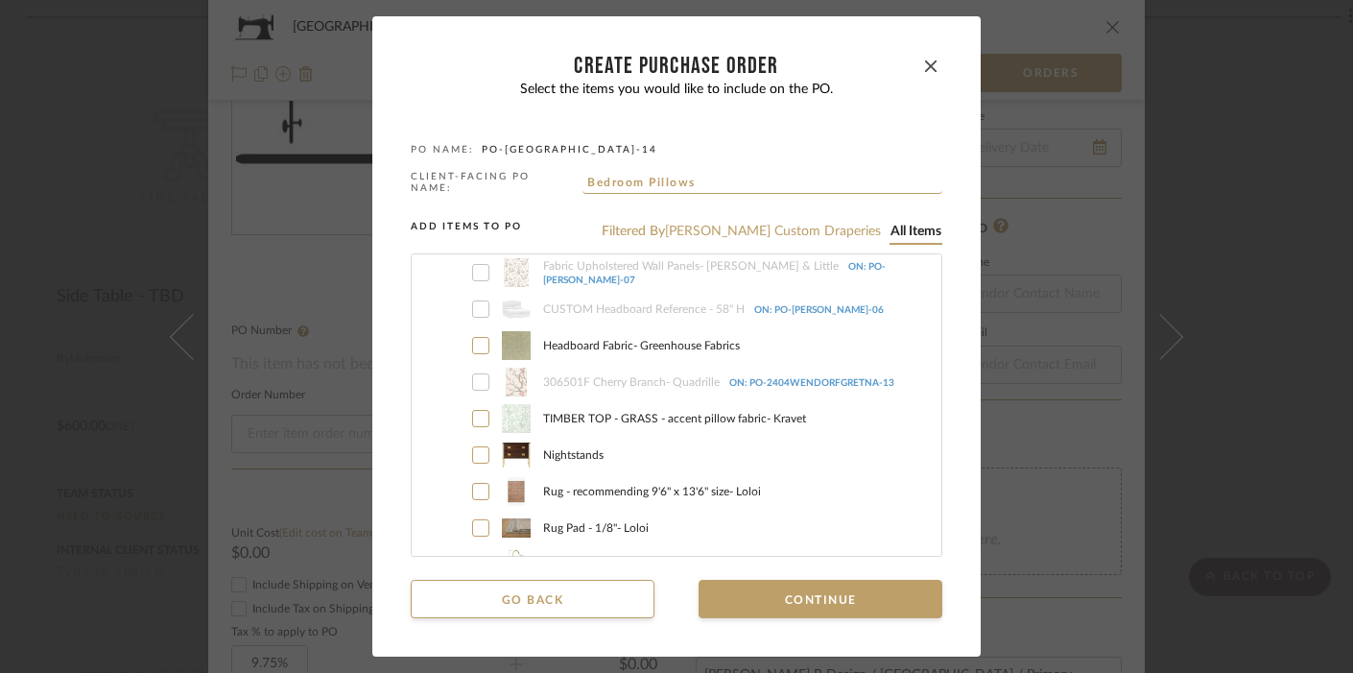
scroll to position [2159, 0]
type input "Bedroom Pillows"
click at [475, 382] on icon at bounding box center [481, 383] width 12 height 13
click at [925, 69] on icon "button" at bounding box center [931, 66] width 12 height 12
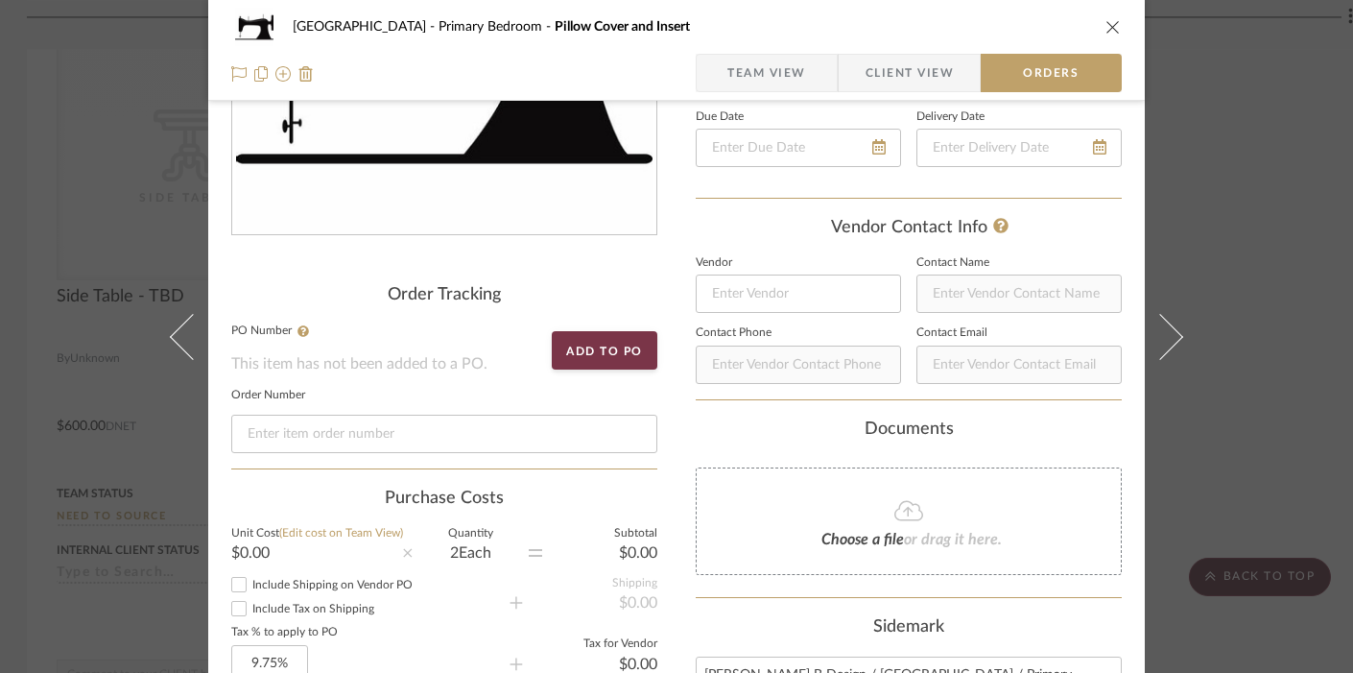
click at [1109, 27] on icon "close" at bounding box center [1113, 26] width 15 height 15
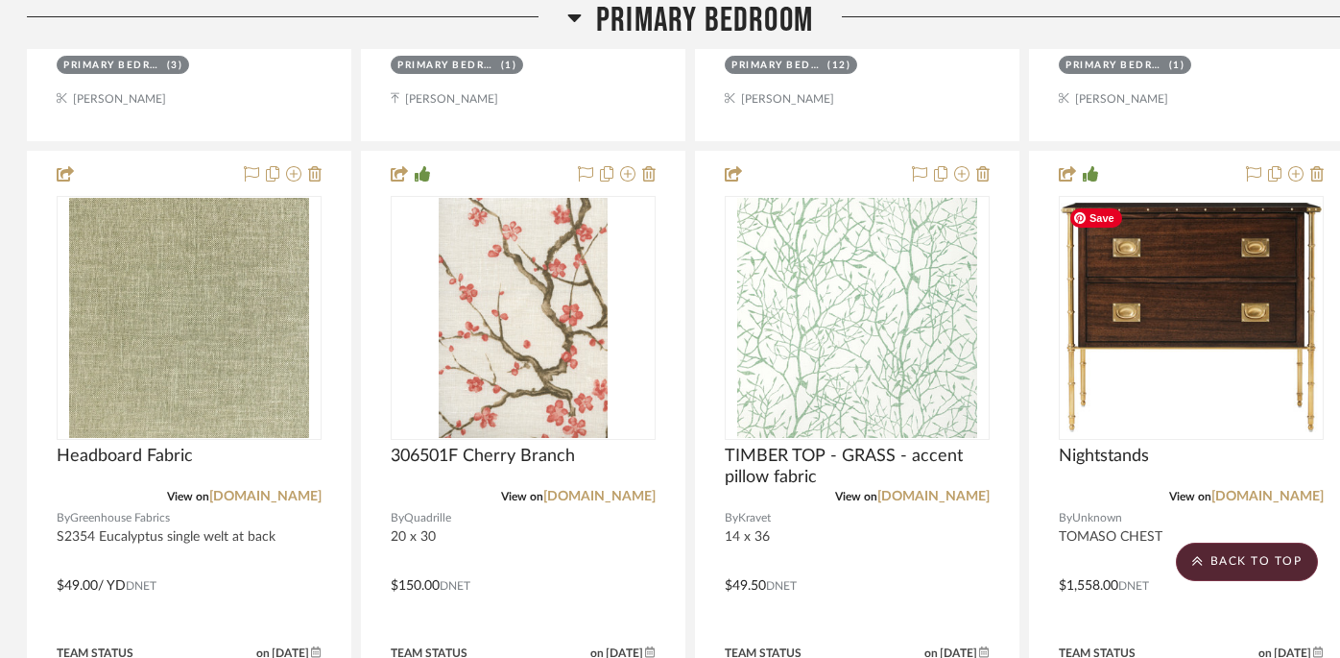
scroll to position [4993, 2]
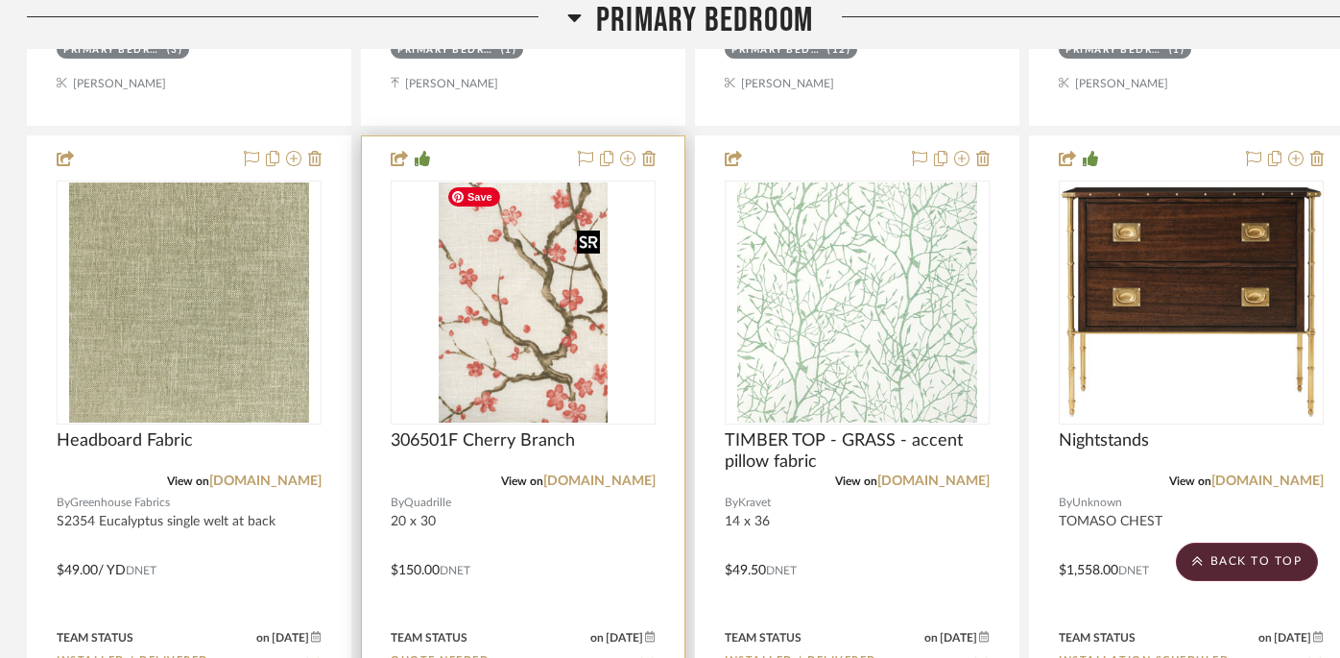
click at [536, 316] on img "0" at bounding box center [523, 302] width 169 height 240
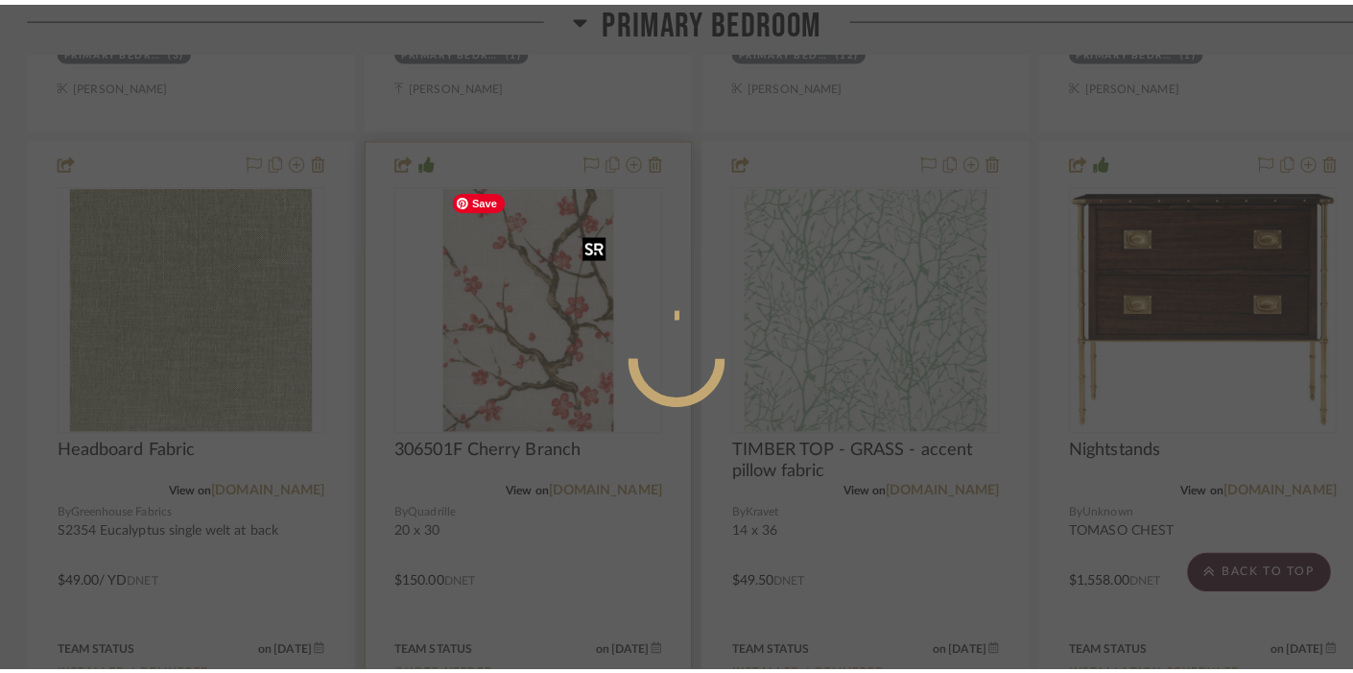
scroll to position [0, 0]
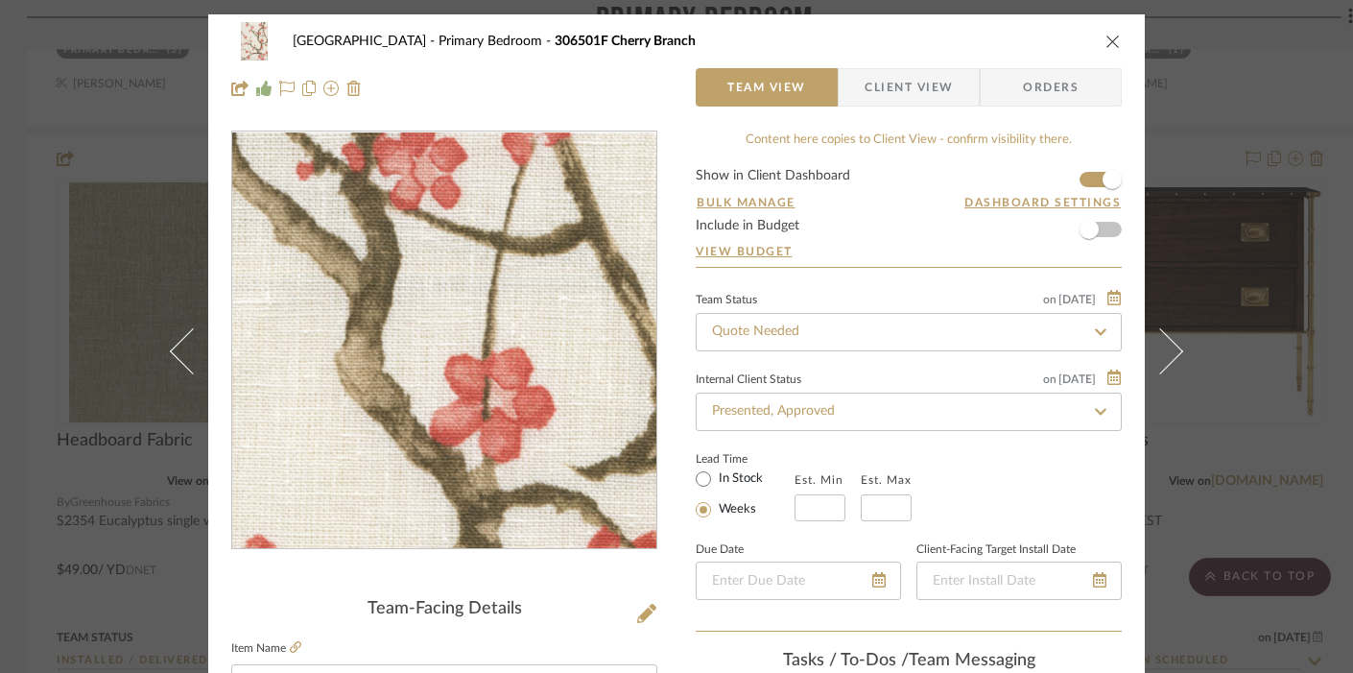
click at [506, 314] on img "0" at bounding box center [445, 340] width 295 height 417
